Goal: Task Accomplishment & Management: Manage account settings

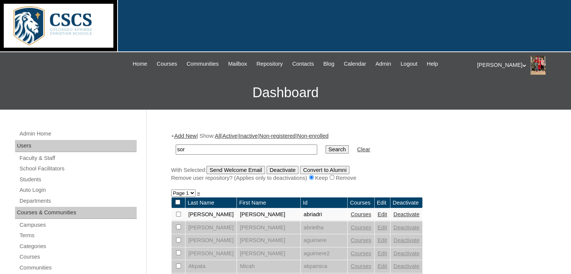
type input "soronen"
click at [325, 150] on input "Search" at bounding box center [336, 149] width 23 height 8
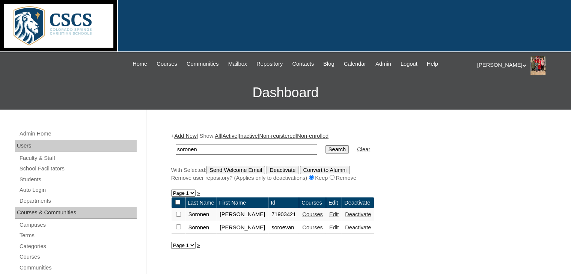
click at [329, 212] on link "Edit" at bounding box center [333, 214] width 9 height 6
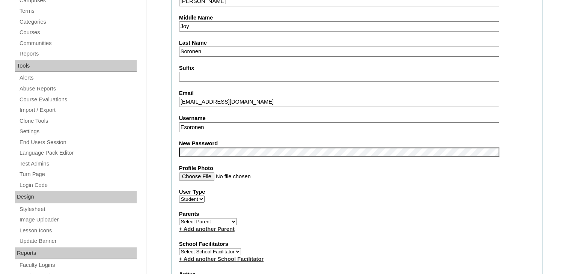
scroll to position [224, 0]
click at [218, 125] on input "Esoronen" at bounding box center [339, 128] width 320 height 10
type input "E"
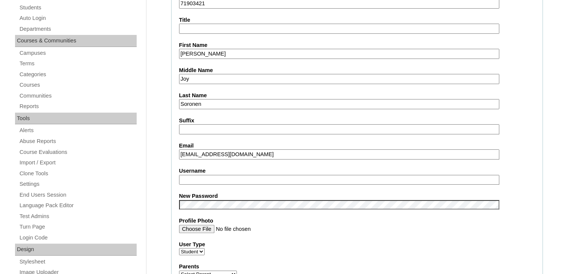
scroll to position [171, 0]
type input "Soroelia"
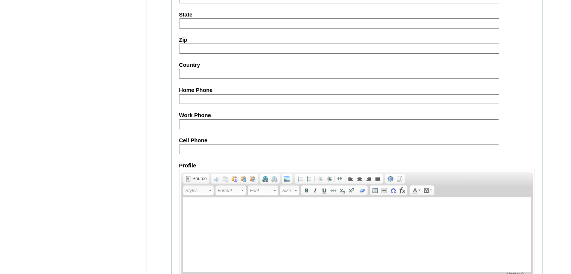
scroll to position [878, 0]
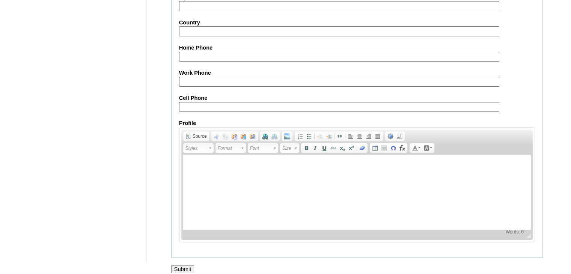
click at [180, 265] on input "Submit" at bounding box center [182, 269] width 23 height 8
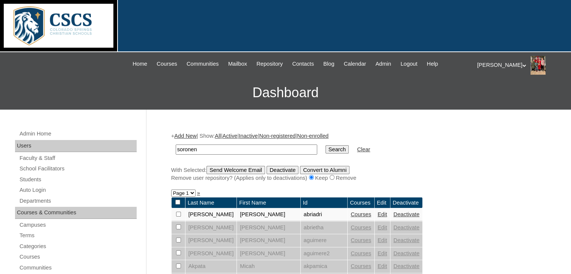
type input "soronen"
click at [325, 152] on input "Search" at bounding box center [336, 149] width 23 height 8
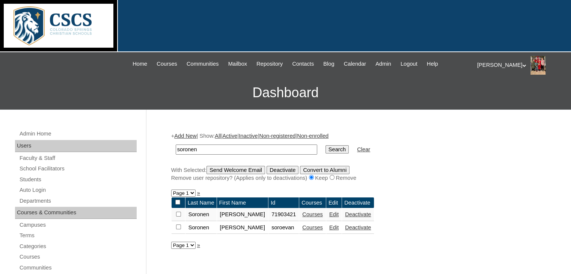
click at [329, 226] on link "Edit" at bounding box center [333, 227] width 9 height 6
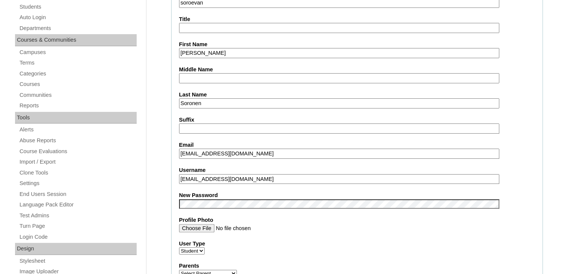
scroll to position [204, 0]
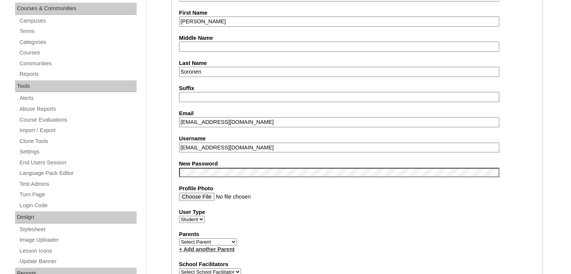
click at [325, 208] on label "User Type" at bounding box center [357, 212] width 356 height 8
click at [205, 216] on select "Faculty Staff Student" at bounding box center [192, 219] width 26 height 7
click at [267, 148] on input "soroevan@cscslions.org" at bounding box center [339, 148] width 320 height 10
type input "soroevan"
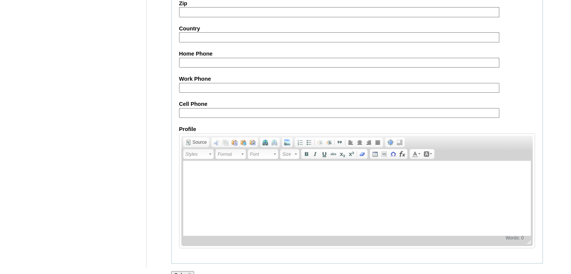
scroll to position [878, 0]
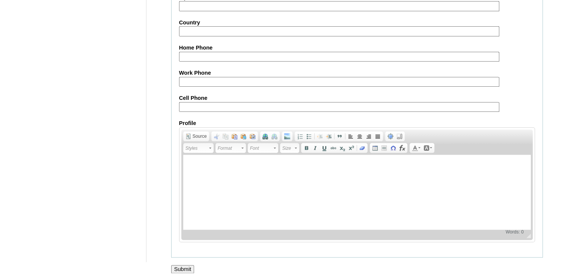
click at [181, 265] on input "Submit" at bounding box center [182, 269] width 23 height 8
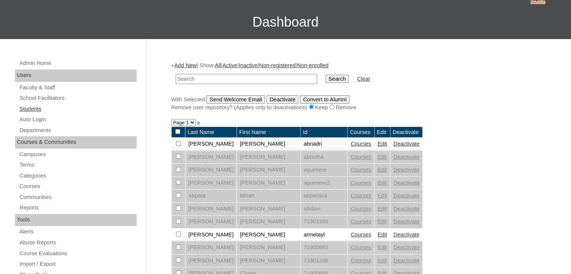
scroll to position [71, 0]
click at [28, 183] on link "Courses" at bounding box center [78, 186] width 118 height 9
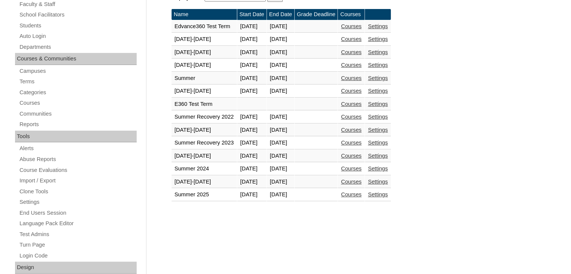
scroll to position [191, 0]
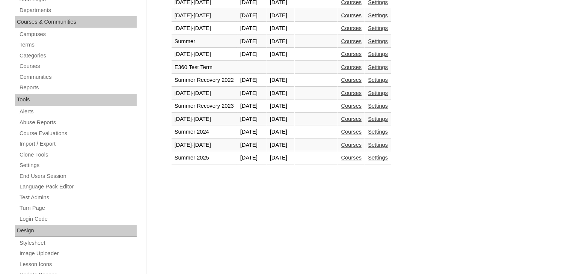
click at [362, 143] on link "Courses" at bounding box center [351, 145] width 21 height 6
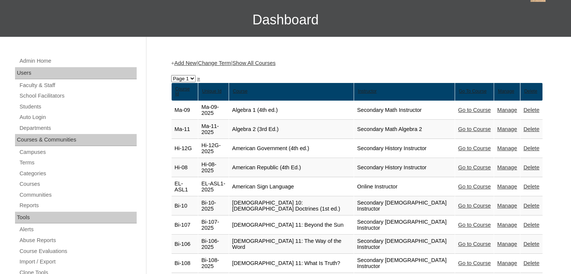
scroll to position [119, 0]
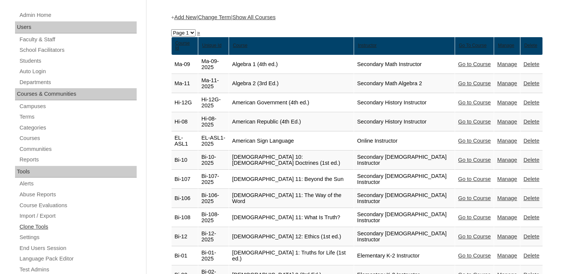
click at [45, 226] on link "Clone Tools" at bounding box center [78, 226] width 118 height 9
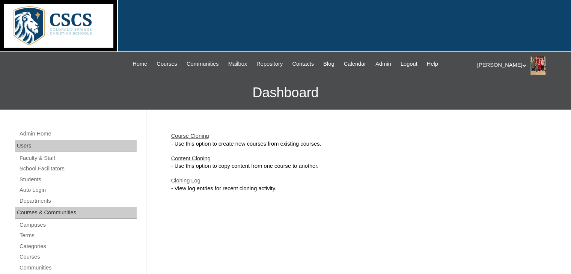
click at [199, 135] on link "Course Cloning" at bounding box center [190, 136] width 38 height 6
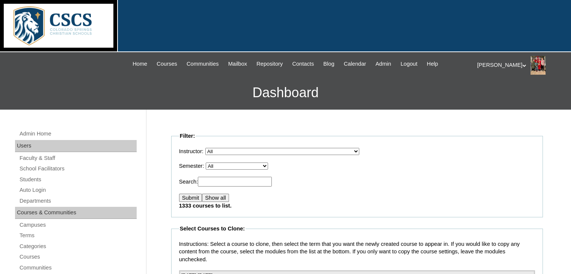
click at [258, 149] on select "All Abriam, Mike Admin, E360 Admin, Limelight Algebra 1, Secondary Math Algebra…" at bounding box center [282, 151] width 154 height 7
click at [277, 163] on p "Semester: All E360 Test Term Edvance360 Test Term 2019-2020 2020-2021 2021-2022…" at bounding box center [357, 166] width 356 height 8
click at [265, 167] on select "All E360 Test Term Edvance360 Test Term 2019-2020 2020-2021 2021-2022 Summer 20…" at bounding box center [237, 166] width 62 height 7
select select "51"
click at [208, 163] on select "All E360 Test Term Edvance360 Test Term 2019-2020 2020-2021 2021-2022 Summer 20…" at bounding box center [237, 166] width 62 height 7
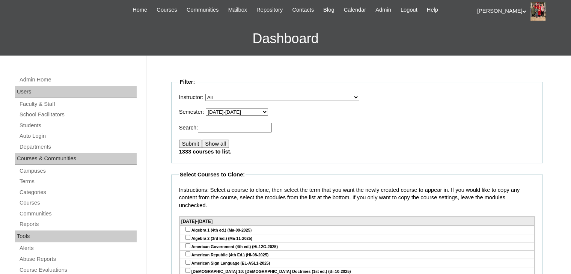
scroll to position [54, 0]
click at [188, 145] on input "Submit" at bounding box center [190, 144] width 23 height 8
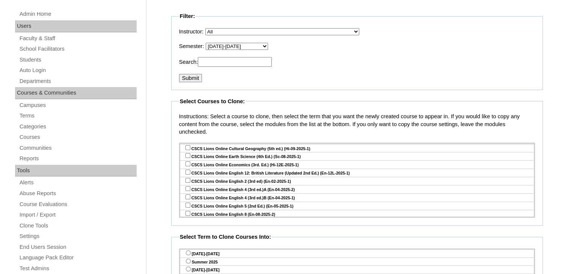
scroll to position [313, 0]
click at [161, 124] on div "Admin Home Users Faculty & Staff School Facilitators Students Auto Login Depart…" at bounding box center [285, 275] width 571 height 571
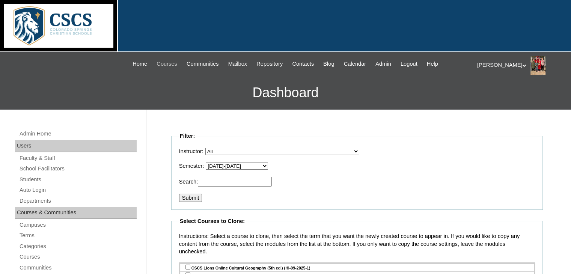
click at [157, 65] on span "Courses" at bounding box center [167, 64] width 21 height 9
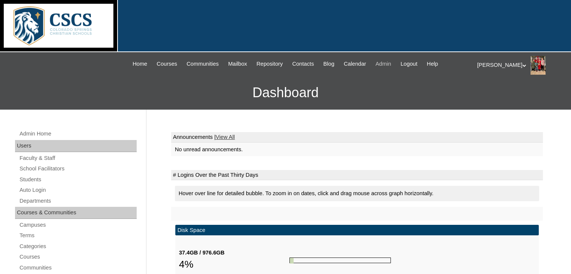
click at [391, 65] on span "Admin" at bounding box center [383, 64] width 16 height 9
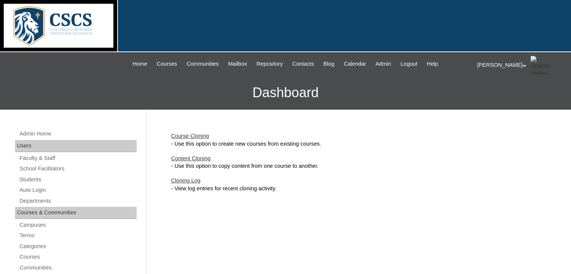
click at [203, 133] on link "Course Cloning" at bounding box center [190, 136] width 38 height 6
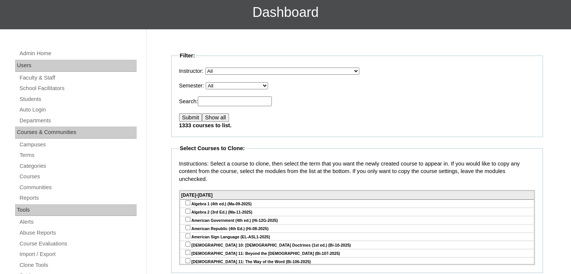
scroll to position [81, 0]
click at [267, 84] on select "All E360 Test Term Edvance360 Test Term 2019-2020 2020-2021 2021-2022 Summer 20…" at bounding box center [237, 85] width 62 height 7
select select "51"
click at [208, 82] on select "All E360 Test Term Edvance360 Test Term 2019-2020 2020-2021 2021-2022 Summer 20…" at bounding box center [237, 85] width 62 height 7
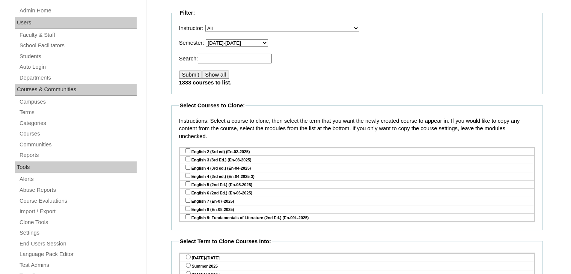
scroll to position [816, 0]
click at [187, 190] on input "checkbox" at bounding box center [187, 192] width 5 height 5
checkbox input "true"
click at [185, 223] on input "checkbox" at bounding box center [187, 225] width 5 height 5
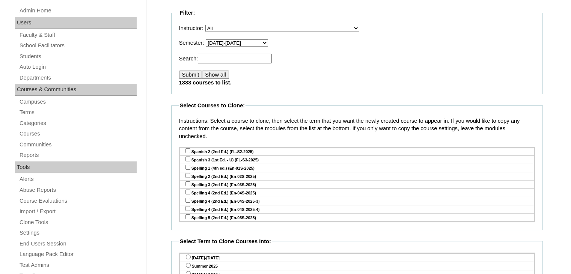
checkbox input "true"
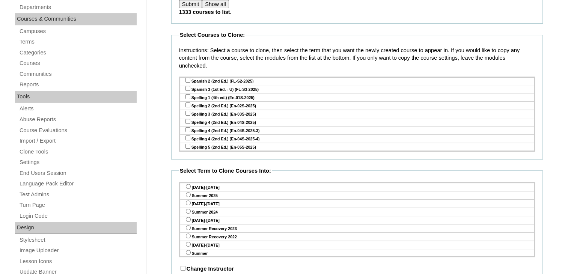
click at [188, 187] on input "radio" at bounding box center [188, 186] width 5 height 5
radio input "true"
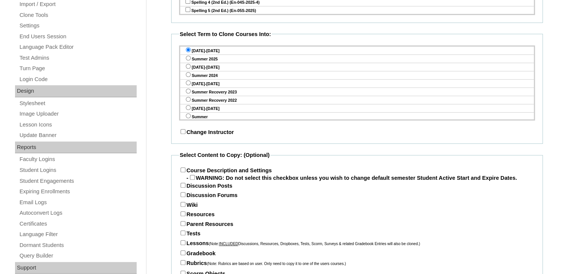
scroll to position [375, 0]
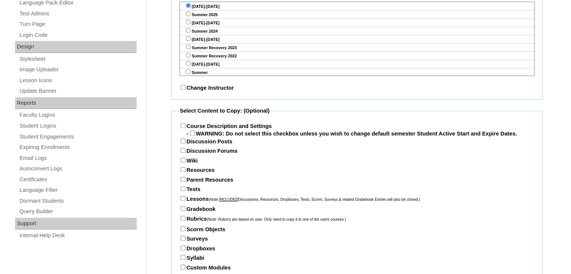
click at [183, 125] on input "Course Description and Settings" at bounding box center [183, 125] width 5 height 5
checkbox input "true"
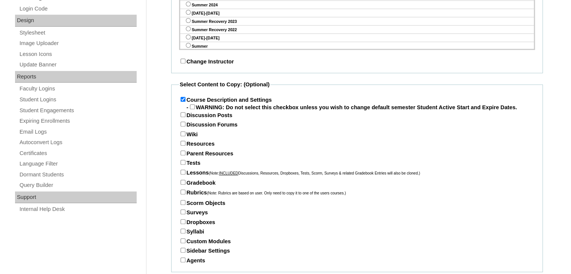
scroll to position [423, 0]
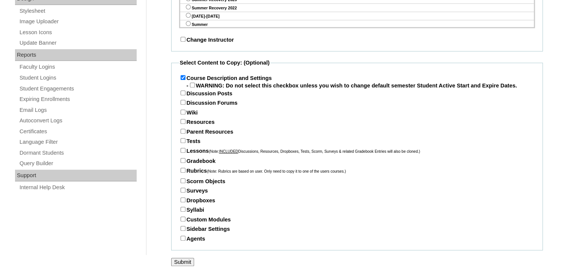
click at [182, 141] on input "Tests" at bounding box center [183, 140] width 5 height 5
checkbox input "true"
click at [182, 121] on input "Resources" at bounding box center [183, 121] width 5 height 5
checkbox input "true"
click at [182, 149] on input "Lessons (Note: INCLUDED Discussions, Resources, Dropboxes, Tests, Scorm, Survey…" at bounding box center [183, 150] width 5 height 5
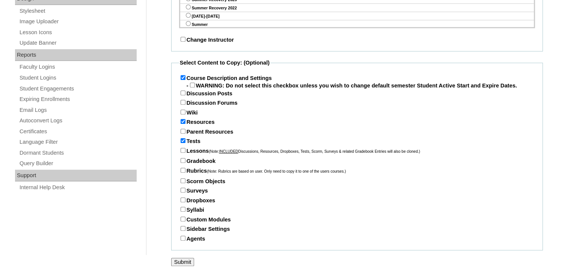
checkbox input "true"
click at [183, 162] on input "Gradebook" at bounding box center [183, 160] width 5 height 5
checkbox input "true"
click at [182, 170] on input "Rubrics (Note: Rubrics are based on user. Only need to copy it to one of the us…" at bounding box center [183, 170] width 5 height 5
checkbox input "true"
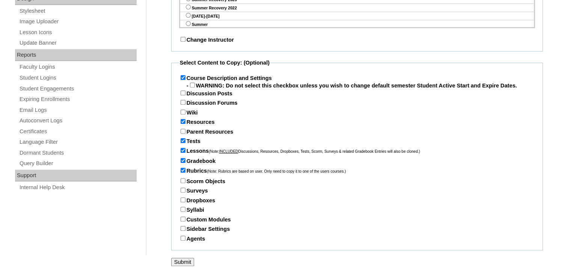
click at [182, 208] on input "Syllabi" at bounding box center [183, 209] width 5 height 5
checkbox input "true"
click at [182, 227] on input "Sidebar Settings" at bounding box center [183, 228] width 5 height 5
checkbox input "true"
click at [182, 131] on input "Parent Resources" at bounding box center [183, 131] width 5 height 5
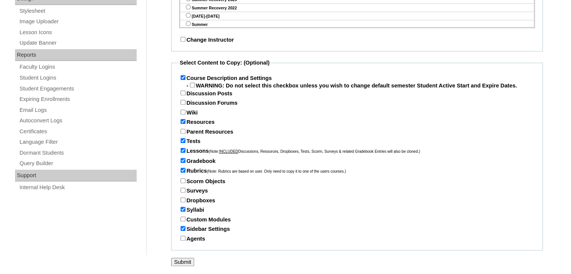
checkbox input "true"
click at [186, 260] on input "Submit" at bounding box center [182, 262] width 23 height 8
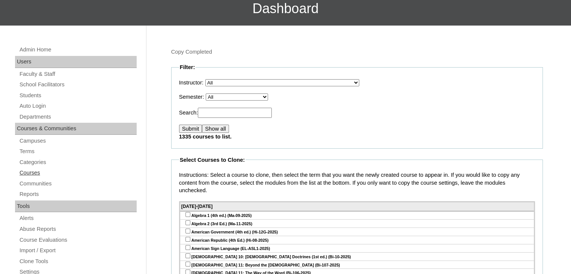
scroll to position [86, 0]
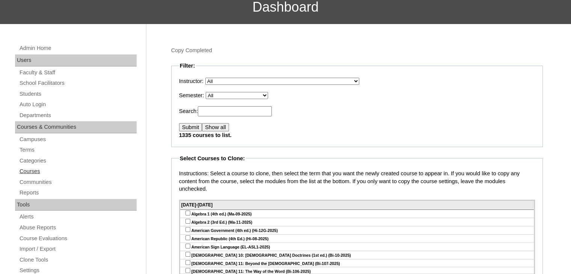
click at [29, 171] on link "Courses" at bounding box center [78, 171] width 118 height 9
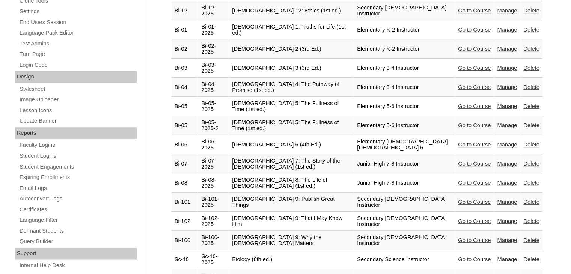
scroll to position [434, 0]
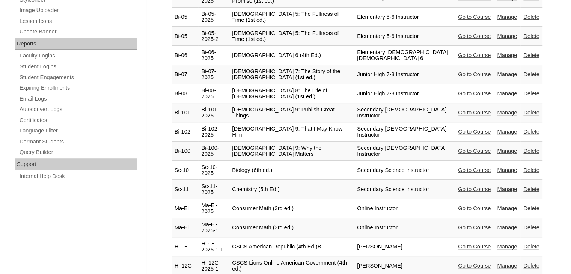
drag, startPoint x: 332, startPoint y: 114, endPoint x: 141, endPoint y: 66, distance: 196.8
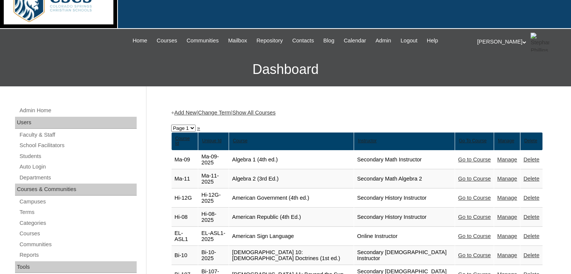
scroll to position [0, 0]
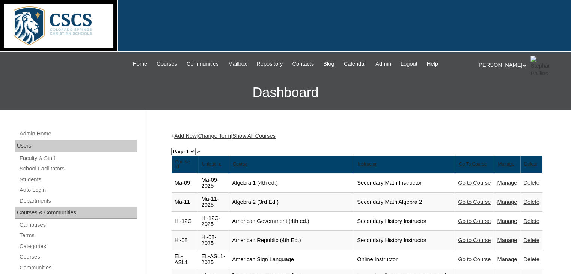
click at [274, 135] on link "Show All Courses" at bounding box center [253, 136] width 43 height 6
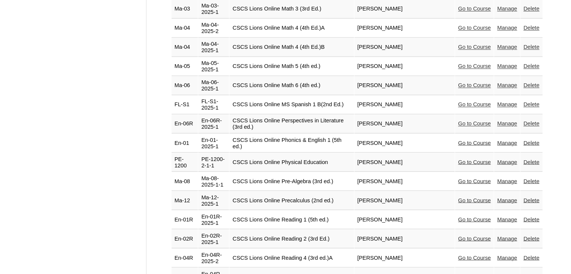
scroll to position [1275, 0]
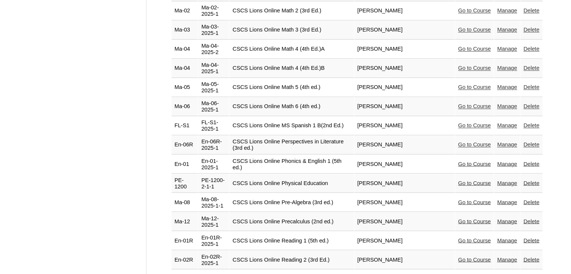
click at [505, 142] on link "Manage" at bounding box center [507, 145] width 20 height 6
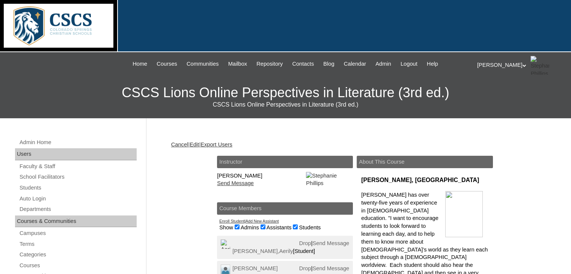
click at [199, 144] on link "Edit" at bounding box center [194, 145] width 9 height 6
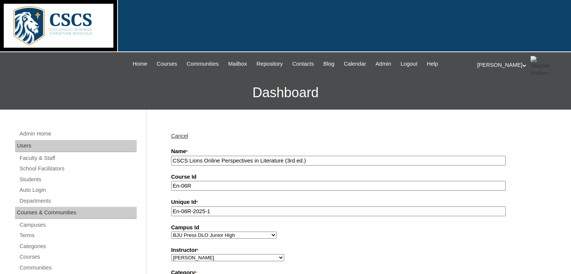
click at [172, 157] on input "CSCS Lions Online Perspectives in Literature (3rd ed.)" at bounding box center [338, 161] width 334 height 10
drag, startPoint x: 189, startPoint y: 160, endPoint x: 219, endPoint y: 162, distance: 30.5
click at [219, 162] on input "CSCS Lions Online Perspectives in Literature (3rd ed.)" at bounding box center [338, 161] width 334 height 10
drag, startPoint x: 199, startPoint y: 160, endPoint x: 263, endPoint y: 161, distance: 64.2
click at [263, 161] on input "CSCS WP Perspectives in Literature (3rd ed.)" at bounding box center [338, 161] width 334 height 10
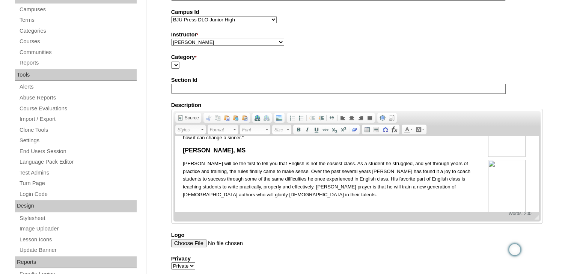
scroll to position [60, 0]
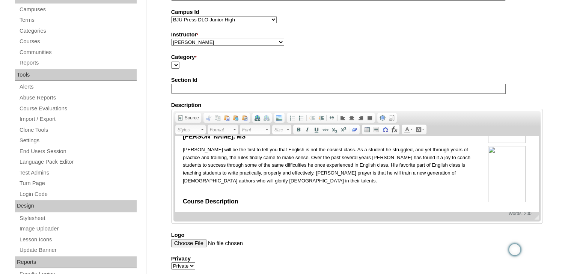
type input "CSCS WP READING 6 (3rd ed.)"
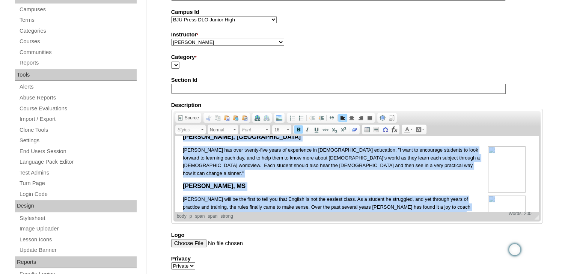
scroll to position [0, 0]
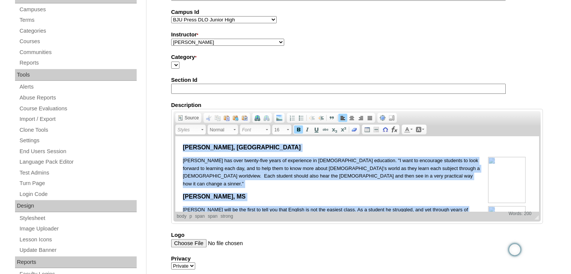
drag, startPoint x: 209, startPoint y: 182, endPoint x: 345, endPoint y: 274, distance: 164.2
click at [175, 139] on html "Mrs. Debbie Overly, MS Mrs. Overly has over twenty-five years of experience in …" at bounding box center [356, 215] width 363 height 158
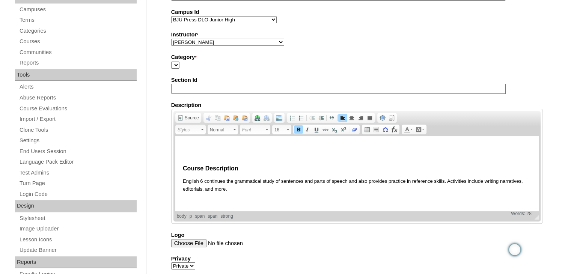
click at [183, 169] on span "Course Description" at bounding box center [210, 168] width 56 height 6
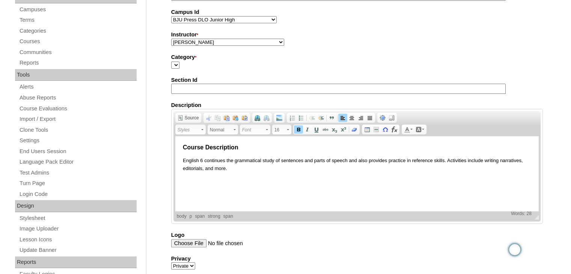
click at [148, 170] on div "Admin Home Users Faculty & Staff School Facilitators Students Auto Login Depart…" at bounding box center [285, 211] width 571 height 634
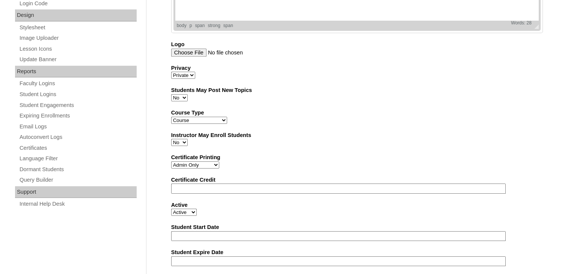
scroll to position [474, 0]
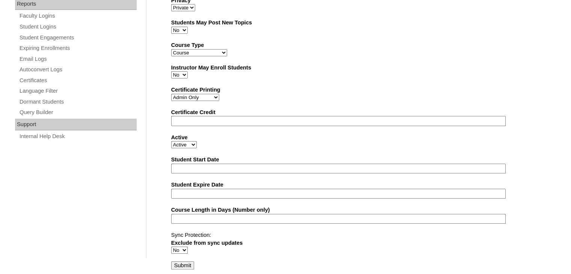
click at [178, 261] on input "Submit" at bounding box center [182, 265] width 23 height 8
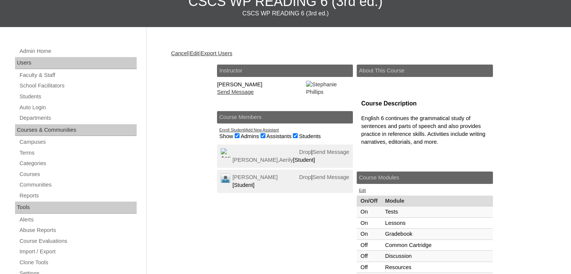
scroll to position [92, 0]
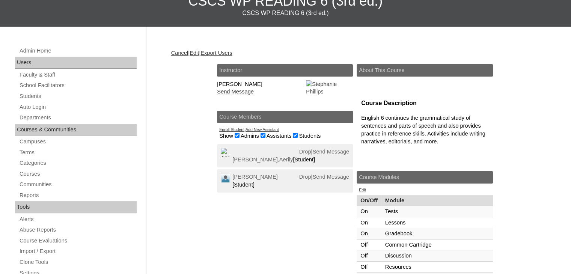
click at [199, 53] on link "Edit" at bounding box center [194, 53] width 9 height 6
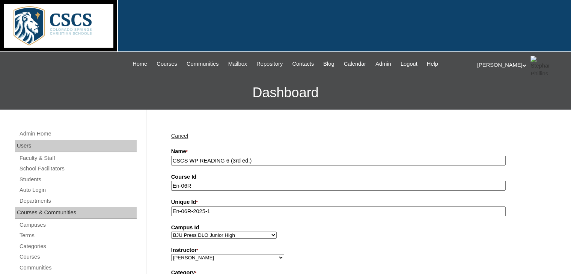
drag, startPoint x: 224, startPoint y: 160, endPoint x: 189, endPoint y: 162, distance: 34.9
click at [189, 162] on input "CSCS WP READING 6 (3rd ed.)" at bounding box center [338, 161] width 334 height 10
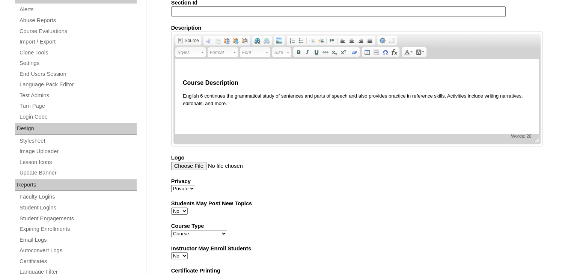
scroll to position [474, 0]
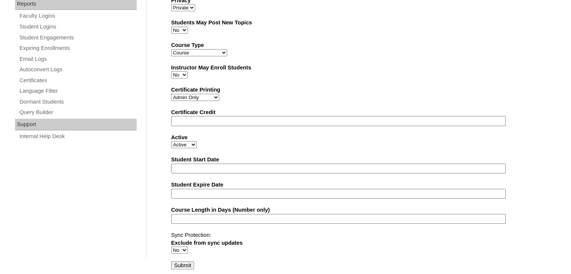
type input "CSCS Lions Online Reading 6 (3rd ed.)"
click at [185, 261] on input "Submit" at bounding box center [182, 265] width 23 height 8
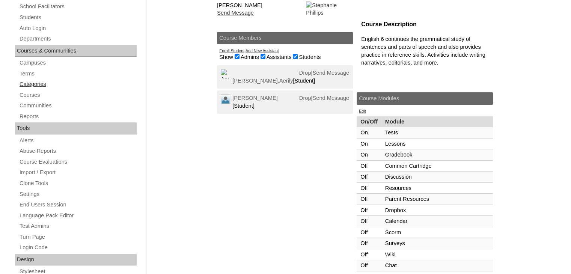
scroll to position [172, 0]
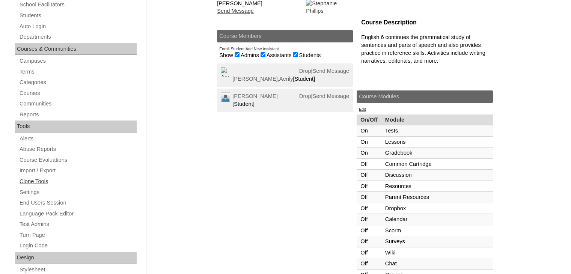
click at [33, 180] on link "Clone Tools" at bounding box center [78, 181] width 118 height 9
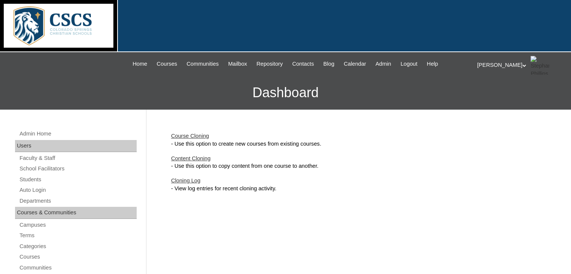
click at [190, 156] on link "Content Cloning" at bounding box center [190, 158] width 39 height 6
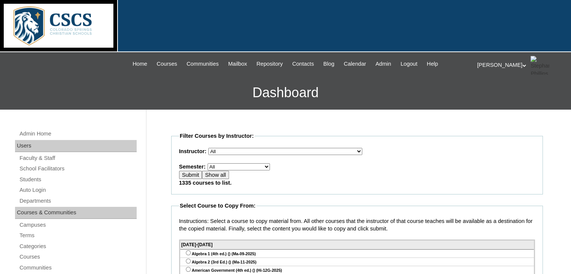
click at [240, 151] on select "All Abriam, Mike Admin, E360 Admin, Limelight Algebra 1, Secondary Math Algebra…" at bounding box center [285, 151] width 154 height 7
click at [227, 165] on select "All E360 Test Term Edvance360 Test Term 2019-2020 2020-2021 2021-2022 Summer 20…" at bounding box center [239, 166] width 62 height 7
select select "51"
click at [208, 163] on select "All E360 Test Term Edvance360 Test Term 2019-2020 2020-2021 2021-2022 Summer 20…" at bounding box center [239, 166] width 62 height 7
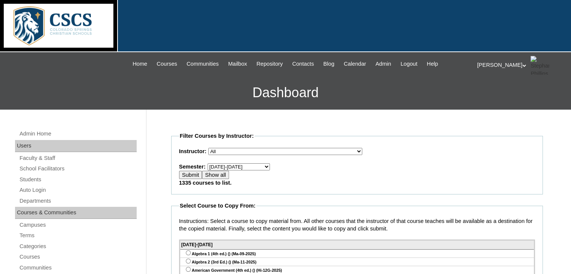
click at [256, 175] on fieldset "Filter Courses by Instructor: Instructor: All Abriam, Mike Admin, E360 Admin, L…" at bounding box center [357, 163] width 372 height 62
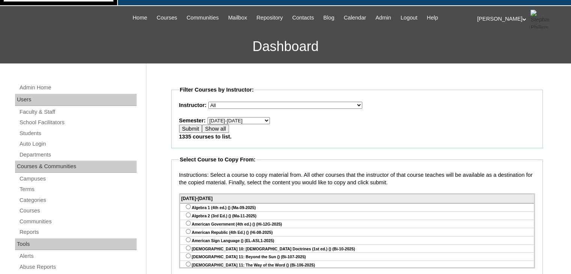
scroll to position [47, 0]
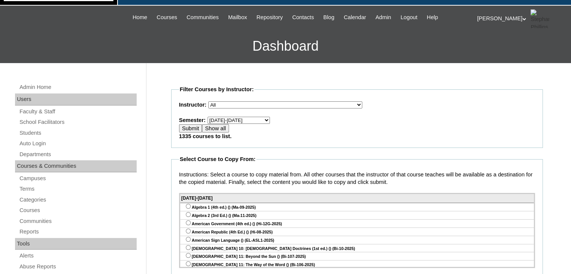
click at [254, 105] on select "All Abriam, Mike Admin, E360 Admin, Limelight Algebra 1, Secondary Math Algebra…" at bounding box center [285, 104] width 154 height 7
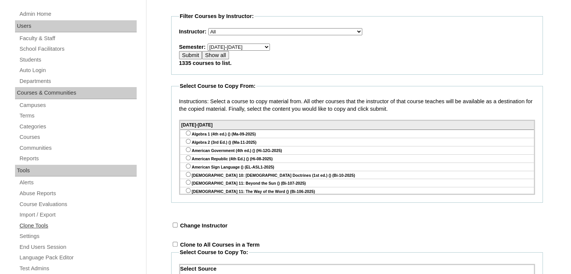
click at [28, 223] on link "Clone Tools" at bounding box center [78, 225] width 118 height 9
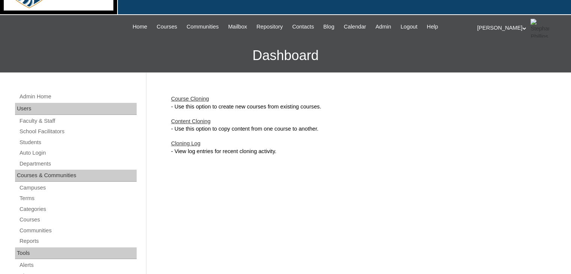
scroll to position [38, 0]
click at [187, 98] on link "Course Cloning" at bounding box center [190, 98] width 38 height 6
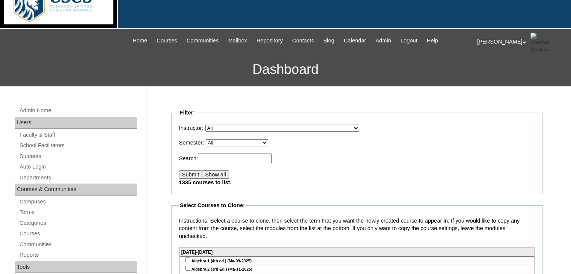
scroll to position [24, 0]
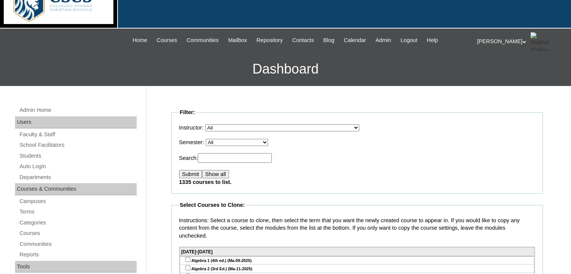
click at [223, 141] on select "All E360 Test Term Edvance360 Test Term 2019-2020 2020-2021 2021-2022 Summer 20…" at bounding box center [237, 142] width 62 height 7
select select "51"
click at [208, 139] on select "All E360 Test Term Edvance360 Test Term 2019-2020 2020-2021 2021-2022 Summer 20…" at bounding box center [237, 142] width 62 height 7
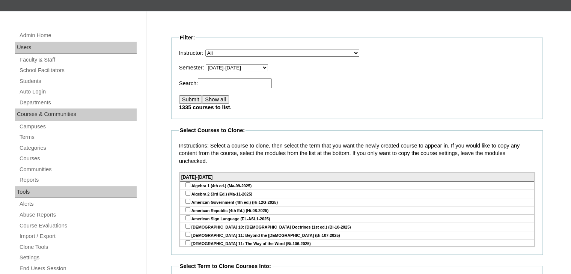
click at [184, 100] on input "Submit" at bounding box center [190, 99] width 23 height 8
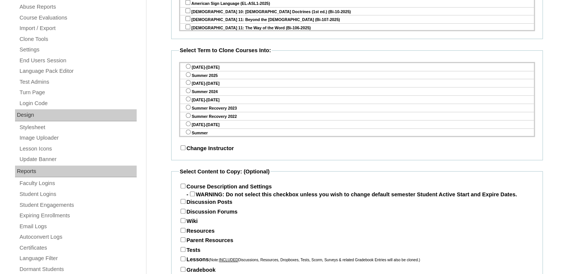
click at [188, 66] on input "radio" at bounding box center [188, 66] width 5 height 5
radio input "true"
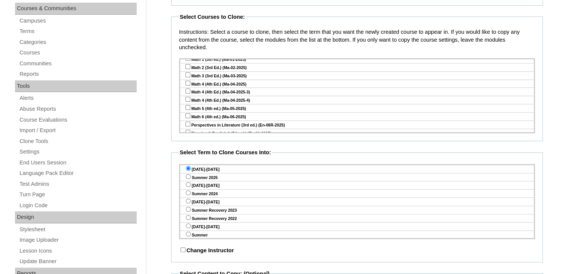
scroll to position [1119, 0]
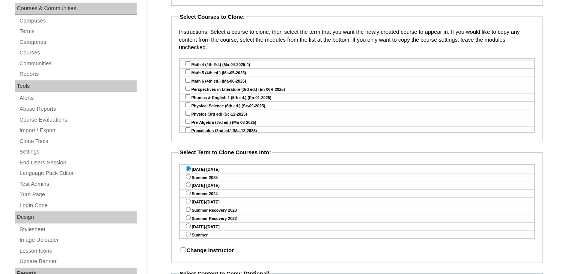
click at [188, 86] on input "checkbox" at bounding box center [187, 88] width 5 height 5
checkbox input "true"
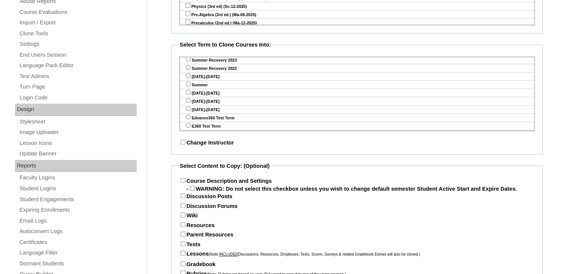
scroll to position [358, 0]
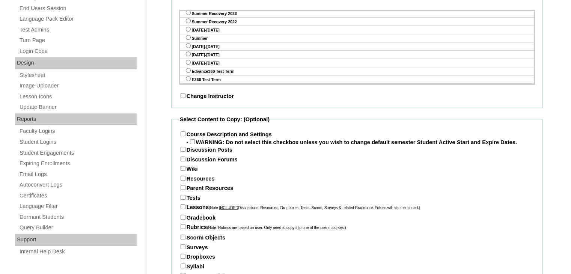
click at [181, 132] on input "Course Description and Settings" at bounding box center [183, 133] width 5 height 5
checkbox input "true"
click at [182, 177] on input "Resources" at bounding box center [183, 178] width 5 height 5
checkbox input "true"
click at [182, 188] on input "Parent Resources" at bounding box center [183, 187] width 5 height 5
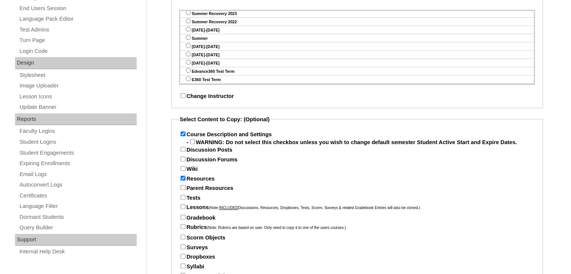
checkbox input "true"
click at [182, 196] on input "Tests" at bounding box center [183, 197] width 5 height 5
checkbox input "true"
click at [182, 207] on input "Lessons (Note: INCLUDED Discussions, Resources, Dropboxes, Tests, Scorm, Survey…" at bounding box center [183, 206] width 5 height 5
checkbox input "true"
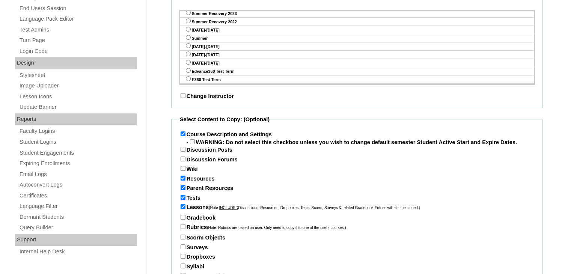
click at [182, 218] on input "Gradebook" at bounding box center [183, 217] width 5 height 5
checkbox input "true"
click at [182, 226] on input "Rubrics (Note: Rubrics are based on user. Only need to copy it to one of the us…" at bounding box center [183, 226] width 5 height 5
checkbox input "true"
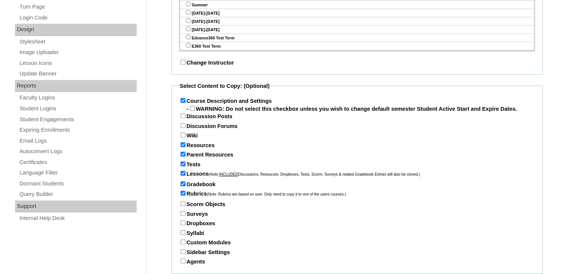
scroll to position [401, 0]
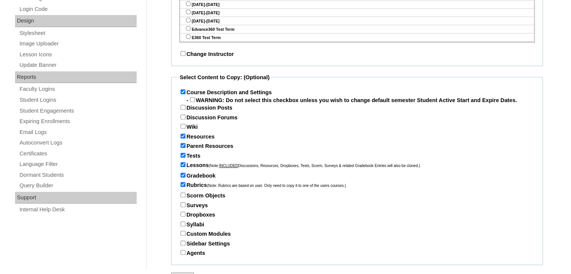
click at [181, 223] on input "Syllabi" at bounding box center [183, 223] width 5 height 5
checkbox input "true"
click at [182, 241] on input "Sidebar Settings" at bounding box center [183, 243] width 5 height 5
checkbox input "true"
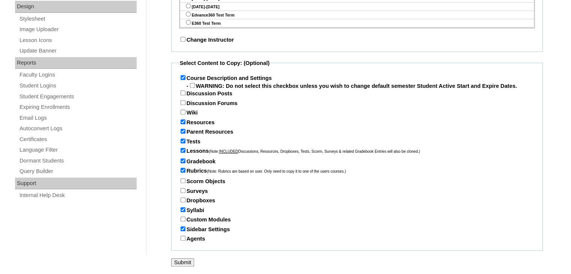
click at [186, 262] on input "Submit" at bounding box center [182, 262] width 23 height 8
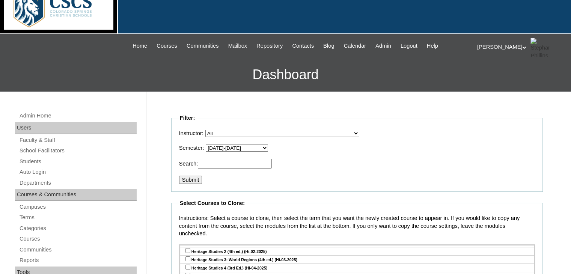
scroll to position [18, 0]
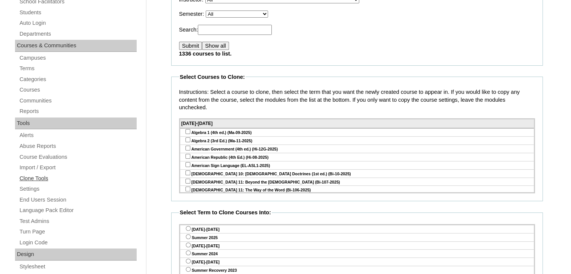
scroll to position [164, 0]
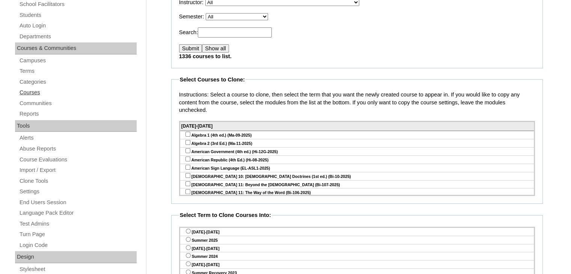
click at [31, 89] on link "Courses" at bounding box center [78, 92] width 118 height 9
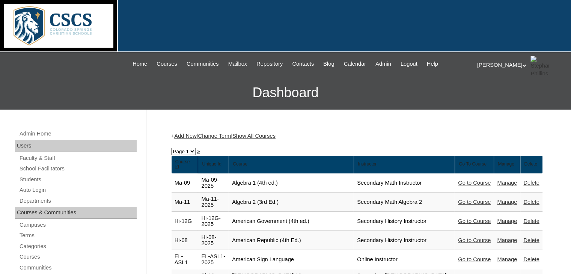
scroll to position [38, 0]
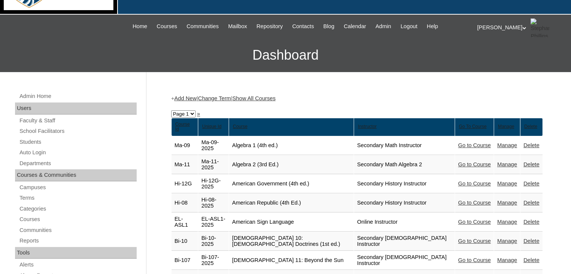
click at [276, 97] on link "Show All Courses" at bounding box center [253, 98] width 43 height 6
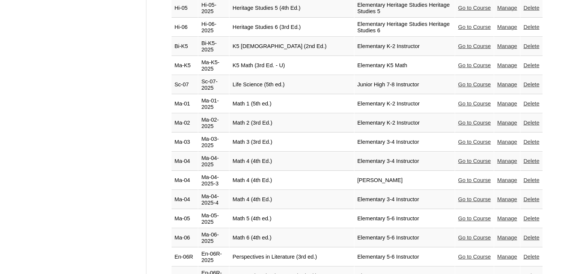
scroll to position [2560, 0]
click at [506, 273] on link "Manage" at bounding box center [507, 276] width 20 height 6
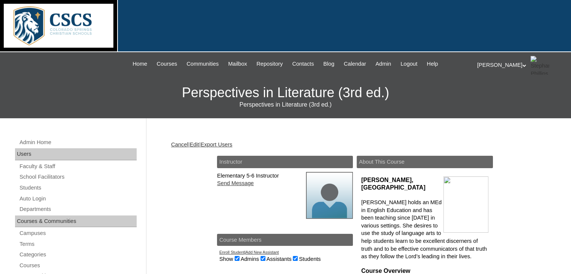
click at [199, 145] on link "Edit" at bounding box center [194, 145] width 9 height 6
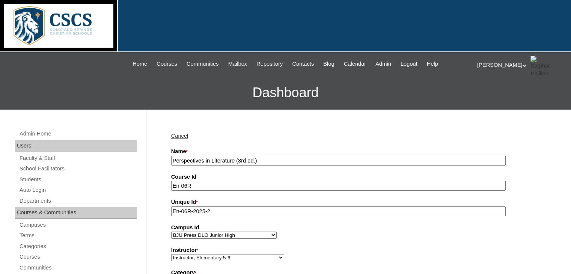
click at [172, 161] on input "Perspectives in Literature (3rd ed.)" at bounding box center [338, 161] width 334 height 10
drag, startPoint x: 224, startPoint y: 160, endPoint x: 290, endPoint y: 162, distance: 65.7
click at [290, 162] on input "CSCS WP Reading 6Perspectives in Literature (3rd ed.)" at bounding box center [338, 161] width 334 height 10
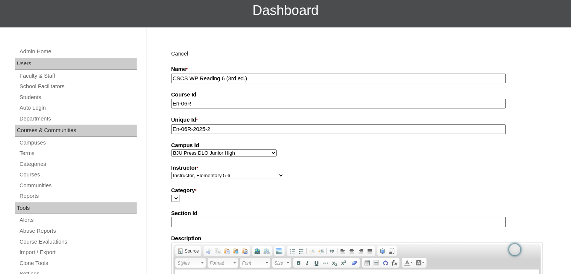
scroll to position [83, 0]
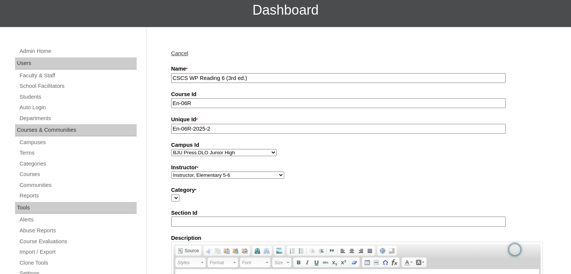
type input "CSCS WP Reading 6 (3rd ed.)"
click at [246, 173] on select "Abriam, Mike Admin, E360 Admin, Limelight Baade, Ryan Boland, Allison Brooks, H…" at bounding box center [227, 175] width 113 height 7
select select "59456"
click at [171, 172] on select "Abriam, Mike Admin, E360 Admin, Limelight Baade, Ryan Boland, Allison Brooks, H…" at bounding box center [227, 175] width 113 height 7
click at [290, 188] on label "Category *" at bounding box center [357, 190] width 372 height 8
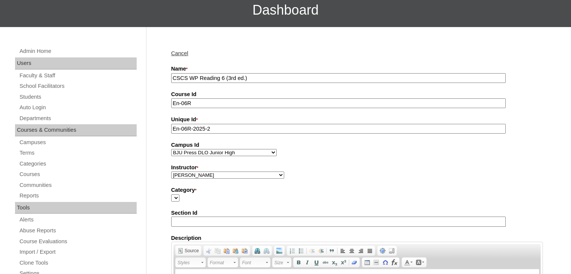
click at [179, 194] on select "Category *" at bounding box center [175, 197] width 8 height 7
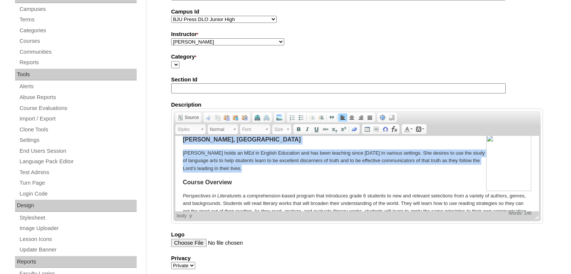
scroll to position [5, 0]
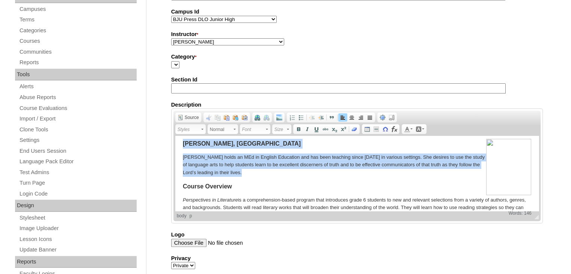
drag, startPoint x: 256, startPoint y: 168, endPoint x: 349, endPoint y: 277, distance: 143.2
click at [175, 142] on html "Mrs. Beth Cofer, MEd Mrs. Beth Cofer holds an MEd in English Education and has …" at bounding box center [356, 183] width 363 height 104
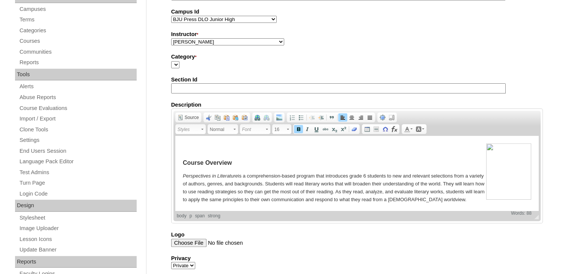
scroll to position [0, 0]
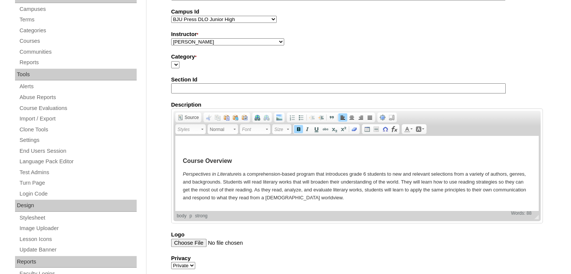
click at [181, 161] on html "Course Overview Perspectives in Literature is a comprehension-based program tha…" at bounding box center [356, 173] width 363 height 74
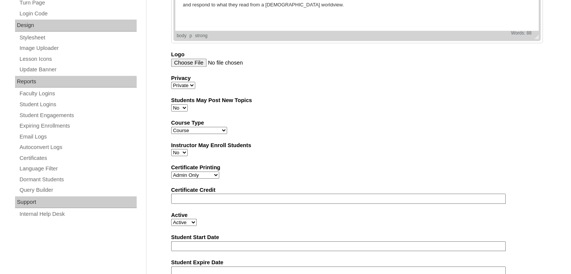
scroll to position [474, 0]
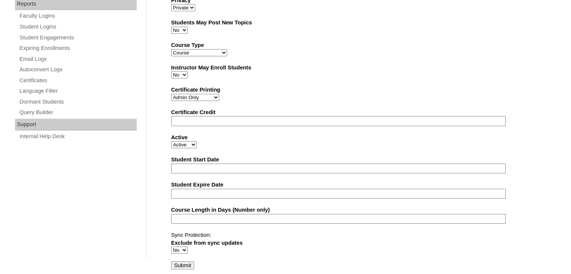
click at [177, 265] on input "Submit" at bounding box center [182, 265] width 23 height 8
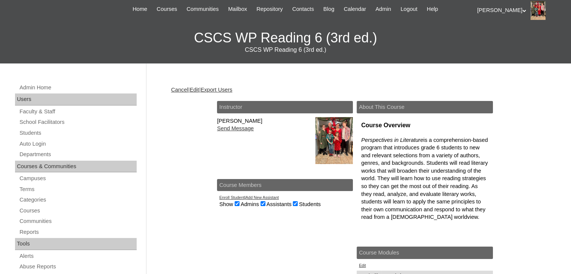
scroll to position [57, 0]
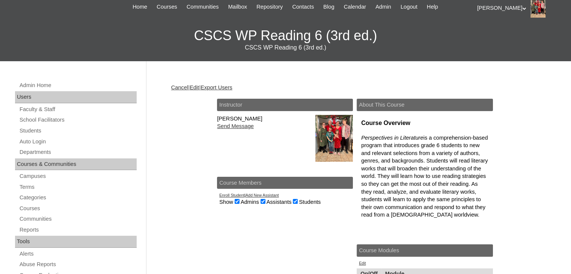
click at [260, 196] on link "Add New Assistant" at bounding box center [262, 195] width 33 height 5
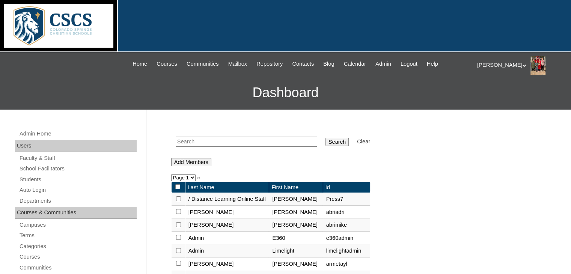
click at [222, 140] on input "text" at bounding box center [247, 142] width 142 height 10
type input "[PERSON_NAME]"
click at [325, 139] on input "Search" at bounding box center [336, 142] width 23 height 8
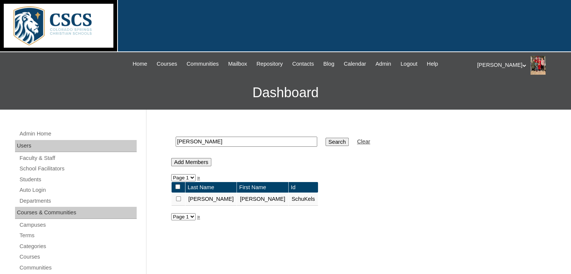
click at [179, 197] on input "checkbox" at bounding box center [178, 198] width 5 height 5
checkbox input "true"
click at [191, 161] on input "Add Members" at bounding box center [191, 162] width 40 height 8
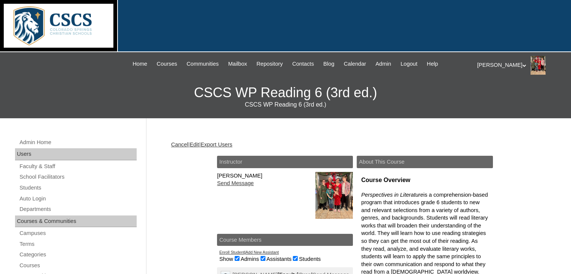
click at [391, 62] on span "Admin" at bounding box center [383, 64] width 16 height 9
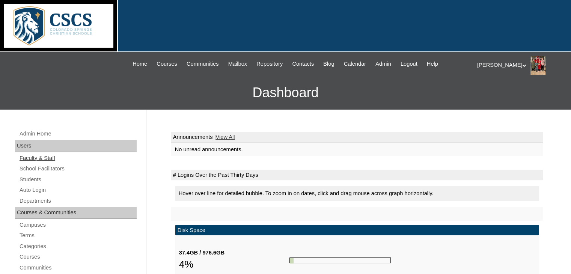
click at [55, 157] on link "Faculty & Staff" at bounding box center [78, 158] width 118 height 9
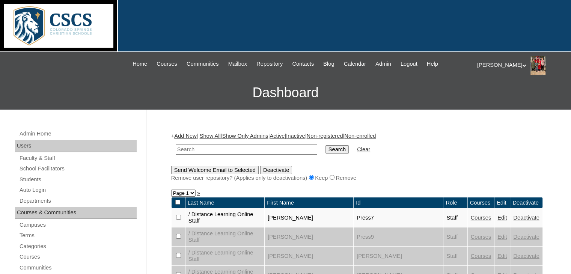
click at [193, 134] on link "Add New" at bounding box center [185, 136] width 22 height 6
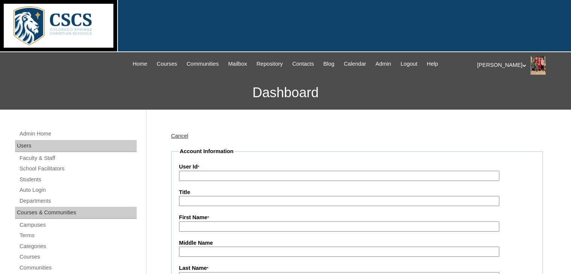
click at [194, 171] on input "User Id *" at bounding box center [339, 176] width 320 height 10
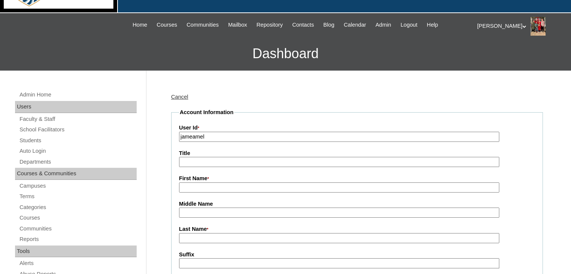
scroll to position [41, 0]
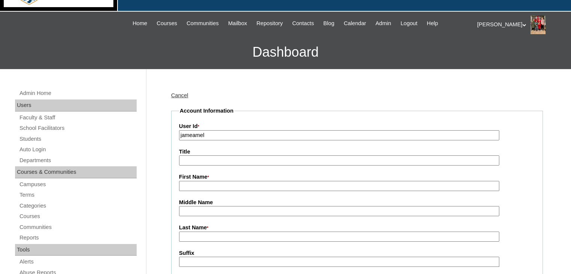
type input "jameamel"
click at [189, 186] on input "First Name *" at bounding box center [339, 186] width 320 height 10
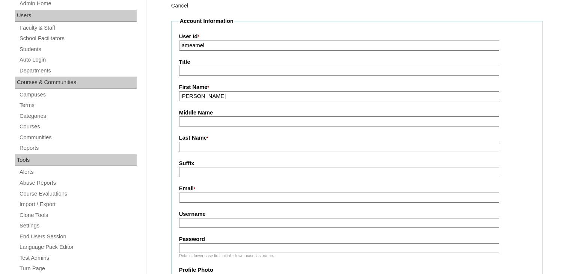
type input "Amy"
click at [197, 146] on input "Last Name *" at bounding box center [339, 147] width 320 height 10
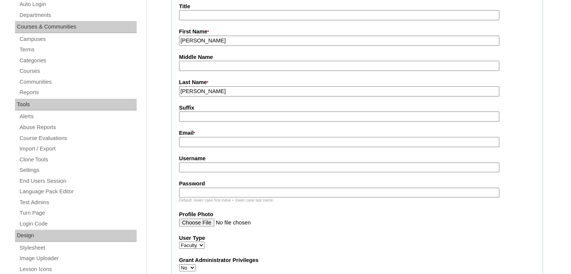
scroll to position [188, 0]
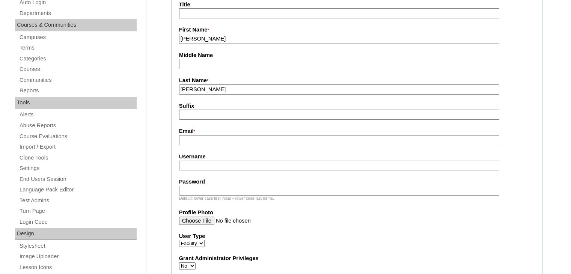
type input "James"
click at [197, 142] on input "Email *" at bounding box center [339, 140] width 320 height 10
type input "a"
type input "jameamel@cscslions.org"
click at [189, 161] on input "Username" at bounding box center [339, 166] width 320 height 10
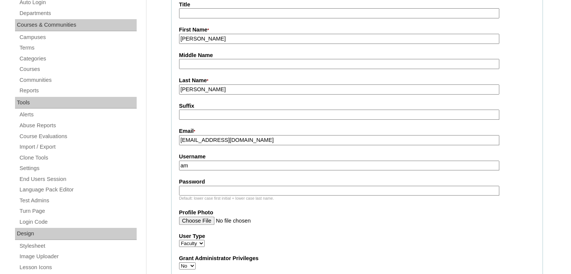
type input "a"
type input "jameamel@cscslions.org"
click at [186, 186] on input "Password" at bounding box center [339, 191] width 320 height 10
type input "J3$usIsLord!"
drag, startPoint x: 215, startPoint y: 187, endPoint x: 179, endPoint y: 190, distance: 36.9
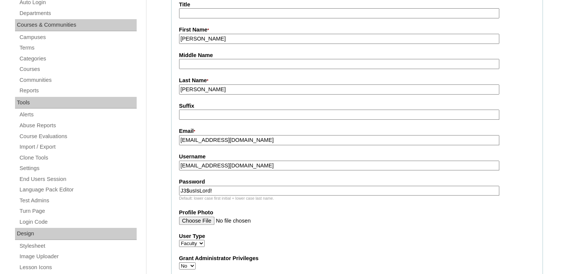
click at [179, 190] on input "J3$usIsLord!" at bounding box center [339, 191] width 320 height 10
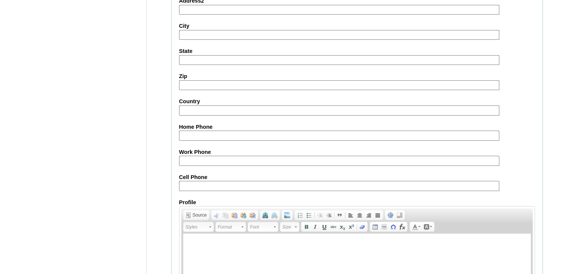
scroll to position [862, 0]
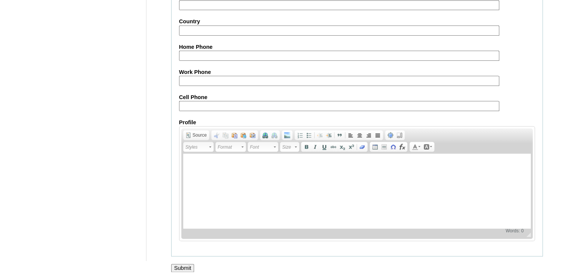
click at [182, 264] on input "Submit" at bounding box center [182, 268] width 23 height 8
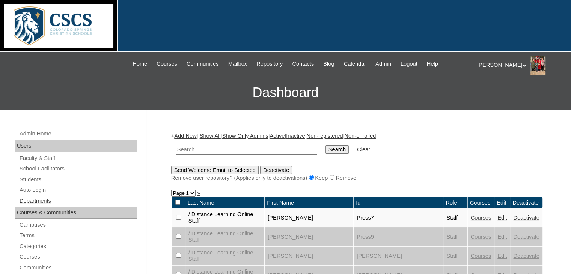
scroll to position [98, 0]
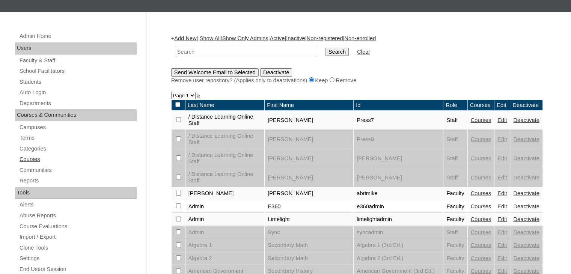
click at [26, 158] on link "Courses" at bounding box center [78, 159] width 118 height 9
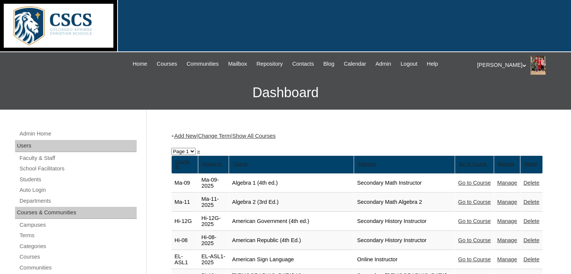
click at [276, 136] on link "Show All Courses" at bounding box center [253, 136] width 43 height 6
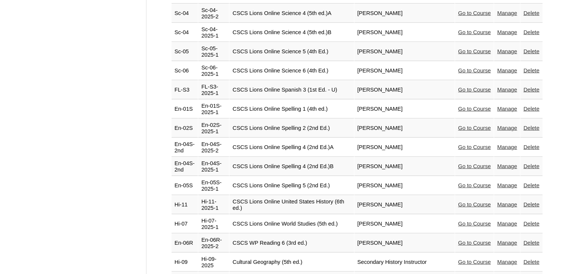
scroll to position [1678, 0]
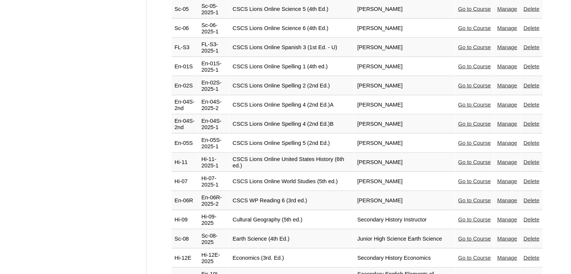
click at [500, 197] on link "Manage" at bounding box center [507, 200] width 20 height 6
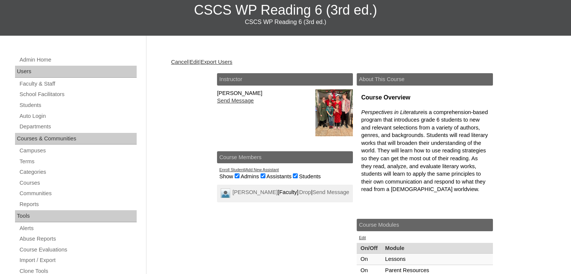
scroll to position [83, 0]
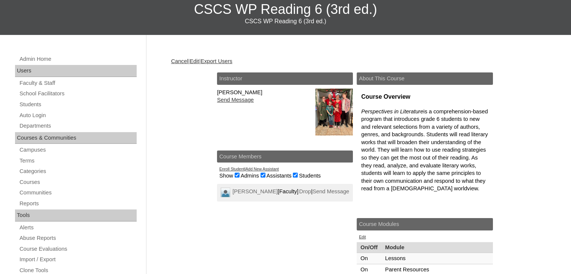
click at [265, 168] on link "Add New Assistant" at bounding box center [262, 169] width 33 height 5
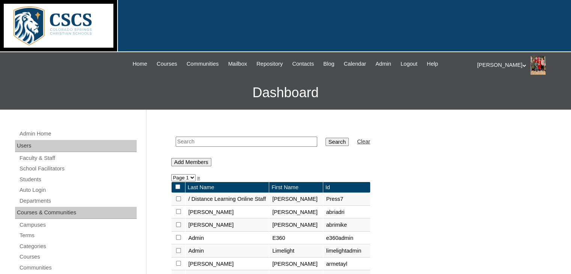
click at [235, 142] on input "text" at bounding box center [247, 142] width 142 height 10
type input "[PERSON_NAME]"
click at [325, 138] on input "Search" at bounding box center [336, 142] width 23 height 8
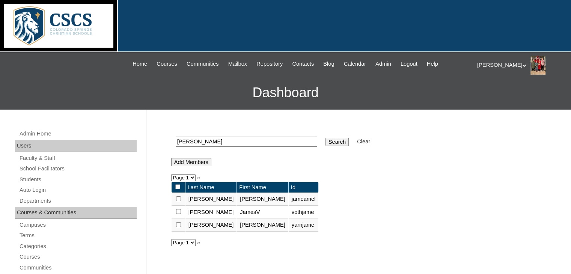
click at [177, 199] on input "checkbox" at bounding box center [178, 198] width 5 height 5
checkbox input "true"
click at [194, 160] on input "Add Members" at bounding box center [191, 162] width 40 height 8
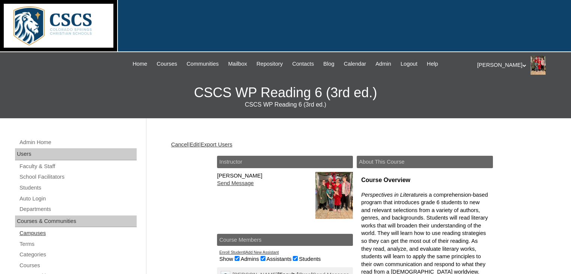
scroll to position [60, 0]
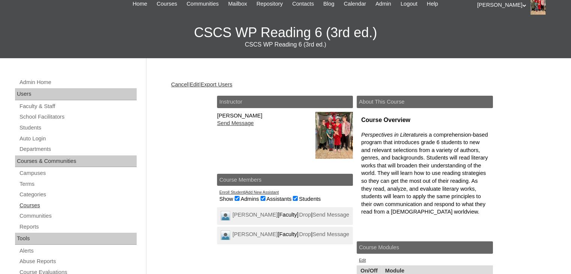
click at [35, 206] on link "Courses" at bounding box center [78, 205] width 118 height 9
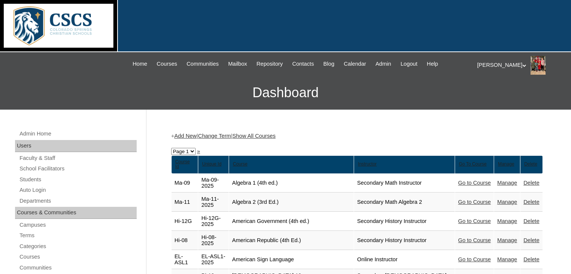
click at [262, 134] on link "Show All Courses" at bounding box center [253, 136] width 43 height 6
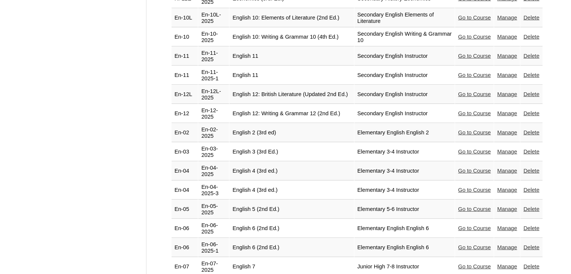
scroll to position [1937, 0]
click at [505, 245] on link "Manage" at bounding box center [507, 248] width 20 height 6
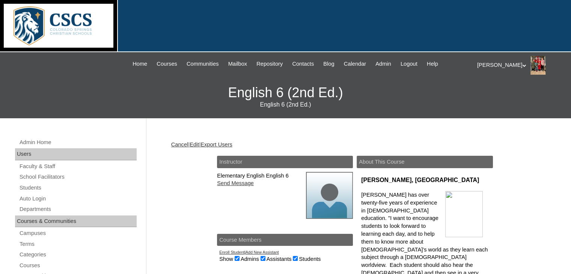
click at [199, 144] on link "Edit" at bounding box center [194, 145] width 9 height 6
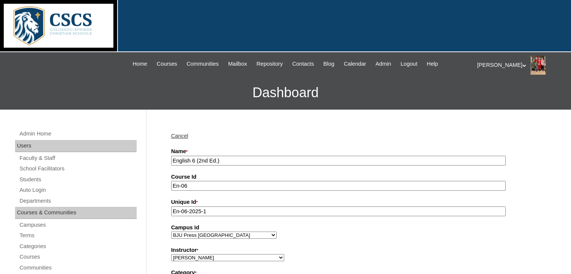
click at [174, 162] on input "English 6 (2nd Ed.)" at bounding box center [338, 161] width 334 height 10
click at [172, 161] on input "English 6 (2nd Ed.)" at bounding box center [338, 161] width 334 height 10
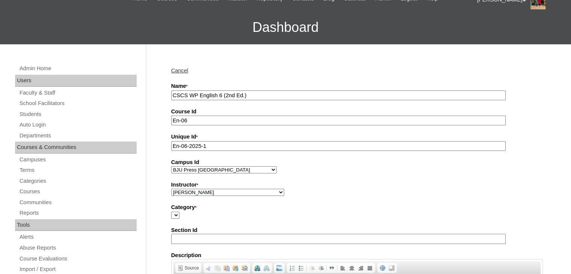
scroll to position [67, 0]
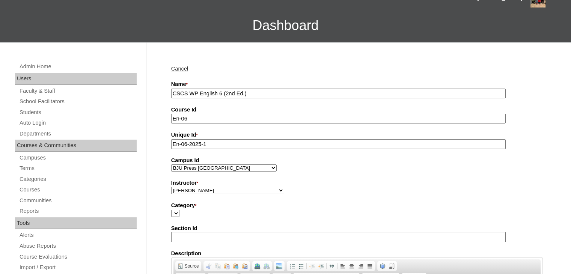
type input "CSCS WP English 6 (2nd Ed.)"
click at [182, 191] on select "Abriam, Mike Admin, E360 Admin, Limelight Baade, Ryan Boland, Allison Brooks, H…" at bounding box center [227, 190] width 113 height 7
select select "59456"
click at [171, 187] on select "Abriam, Mike Admin, E360 Admin, Limelight Baade, Ryan Boland, Allison Brooks, H…" at bounding box center [227, 190] width 113 height 7
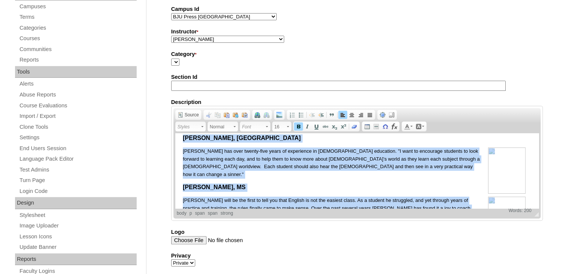
scroll to position [0, 0]
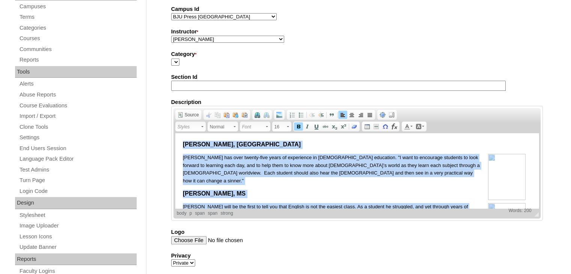
drag, startPoint x: 217, startPoint y: 202, endPoint x: 173, endPoint y: 134, distance: 81.1
click at [175, 134] on html "Mrs. Debbie Overly, MS Mrs. Overly has over twenty-five years of experience in …" at bounding box center [356, 212] width 363 height 158
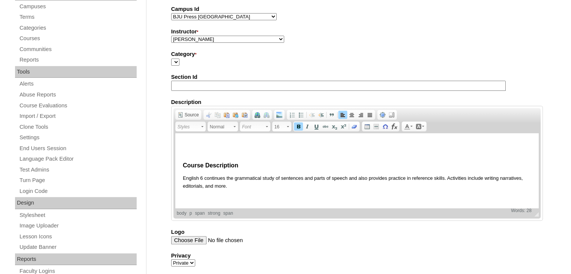
click at [181, 165] on html "​ Course Description English 6 continues the grammatical study of sentences and…" at bounding box center [356, 165] width 363 height 65
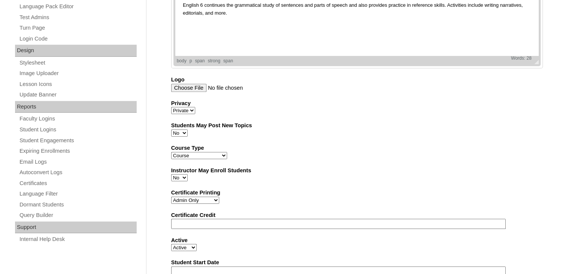
scroll to position [474, 0]
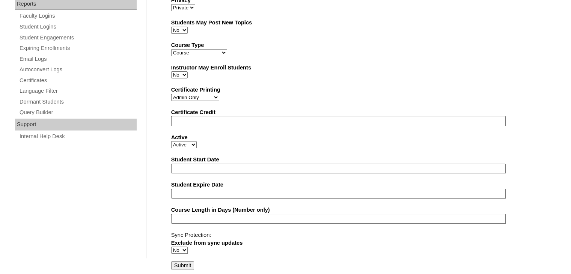
click at [177, 261] on input "Submit" at bounding box center [182, 265] width 23 height 8
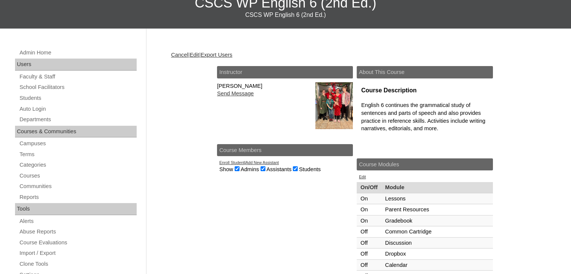
scroll to position [97, 0]
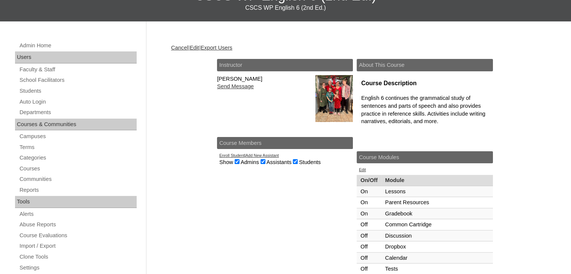
click at [261, 155] on link "Add New Assistant" at bounding box center [262, 155] width 33 height 5
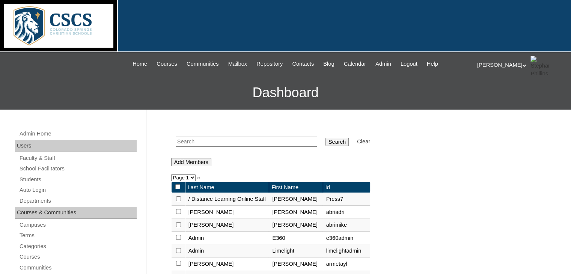
click at [219, 140] on input "text" at bounding box center [247, 142] width 142 height 10
type input "[PERSON_NAME]"
click at [325, 139] on input "Search" at bounding box center [336, 142] width 23 height 8
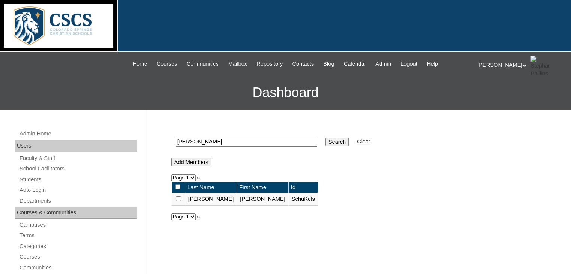
click at [178, 199] on input "checkbox" at bounding box center [178, 198] width 5 height 5
checkbox input "true"
click at [191, 162] on input "Add Members" at bounding box center [191, 162] width 40 height 8
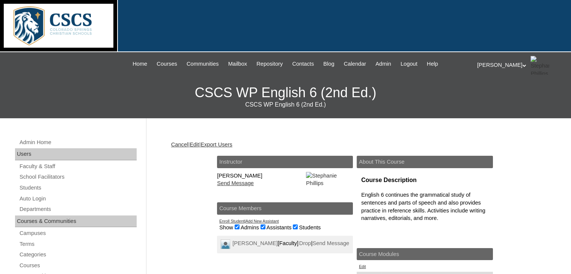
click at [263, 223] on link "Add New Assistant" at bounding box center [262, 221] width 33 height 5
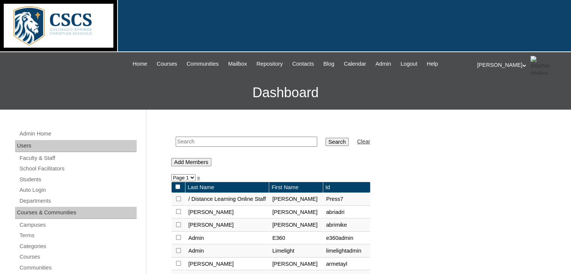
click at [213, 142] on input "text" at bounding box center [247, 142] width 142 height 10
type input "james"
click at [325, 139] on input "Search" at bounding box center [336, 142] width 23 height 8
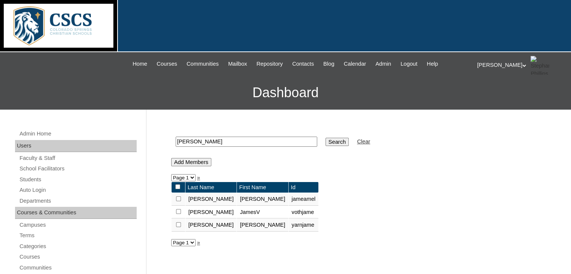
click at [177, 198] on input "checkbox" at bounding box center [178, 198] width 5 height 5
checkbox input "true"
click at [208, 160] on input "Add Members" at bounding box center [191, 162] width 40 height 8
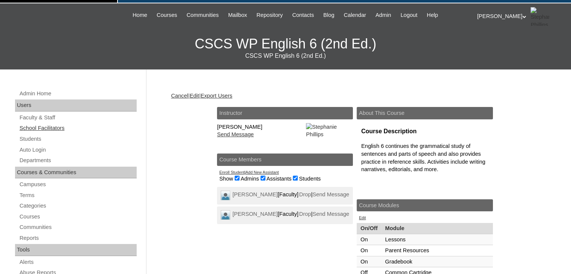
scroll to position [51, 0]
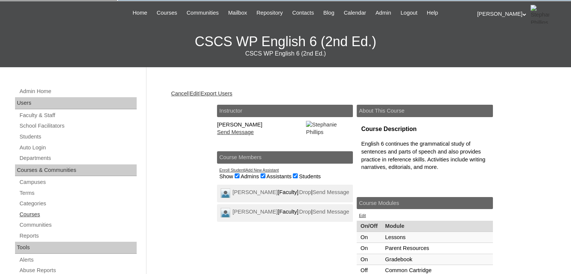
click at [36, 212] on link "Courses" at bounding box center [78, 214] width 118 height 9
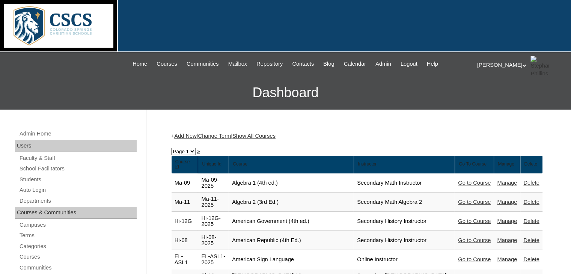
scroll to position [62, 0]
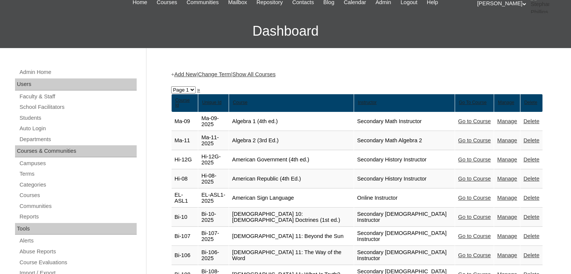
click at [275, 72] on link "Show All Courses" at bounding box center [253, 74] width 43 height 6
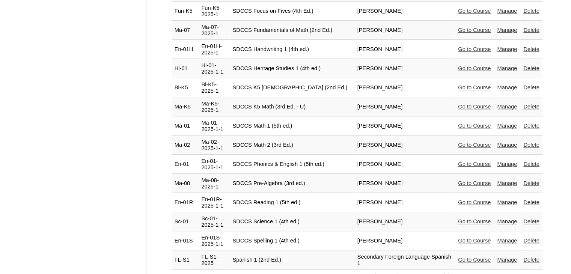
scroll to position [3342, 0]
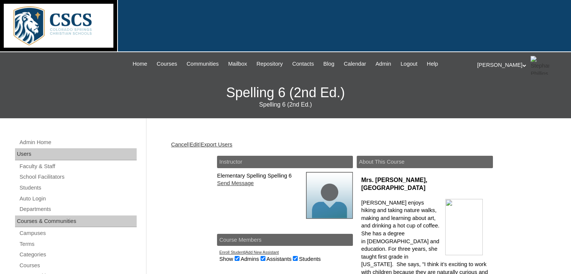
click at [199, 147] on link "Edit" at bounding box center [194, 145] width 9 height 6
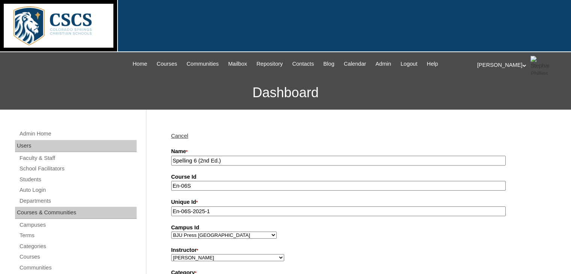
click at [173, 159] on input "Spelling 6 (2nd Ed.)" at bounding box center [338, 161] width 334 height 10
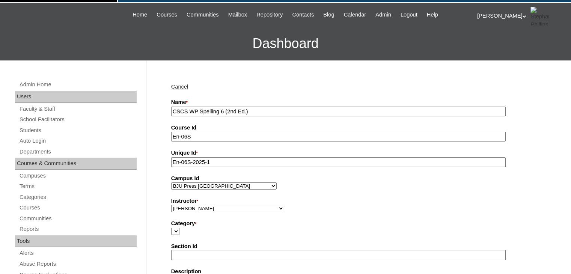
scroll to position [52, 0]
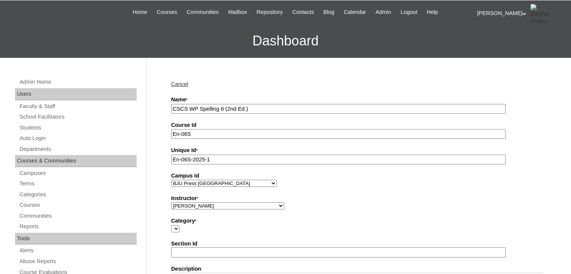
type input "CSCS WP Spelling 6 (2nd Ed.)"
click at [195, 202] on select "[PERSON_NAME], E360 Admin, Limelight [PERSON_NAME], [PERSON_NAME], [PERSON_NAME…" at bounding box center [227, 205] width 113 height 7
select select "59456"
click at [171, 202] on select "[PERSON_NAME], E360 Admin, Limelight [PERSON_NAME], [PERSON_NAME], [PERSON_NAME…" at bounding box center [227, 205] width 113 height 7
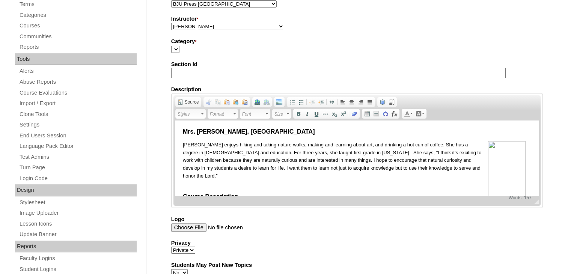
scroll to position [286, 0]
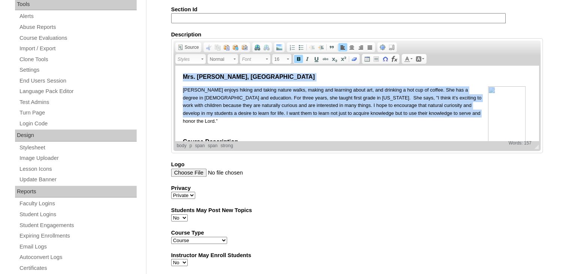
drag, startPoint x: 212, startPoint y: 121, endPoint x: 342, endPoint y: 130, distance: 129.8
click at [175, 66] on html "Mrs. Andrea Hall, BS Mrs. Hall enjoys hiking and taking nature walks, making an…" at bounding box center [356, 124] width 363 height 116
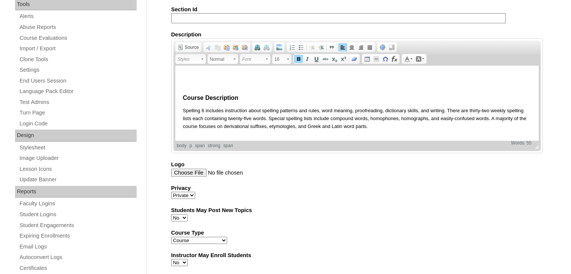
click at [180, 96] on html "​ Course Description Spelling 6 includes instruction about spelling patterns an…" at bounding box center [356, 102] width 363 height 72
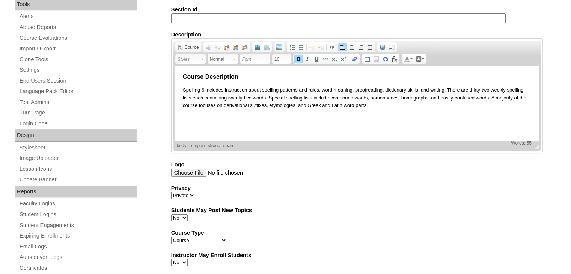
scroll to position [474, 0]
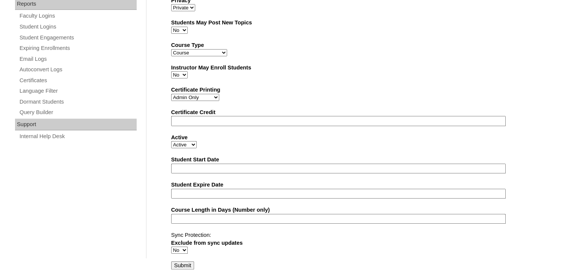
click at [180, 261] on input "Submit" at bounding box center [182, 265] width 23 height 8
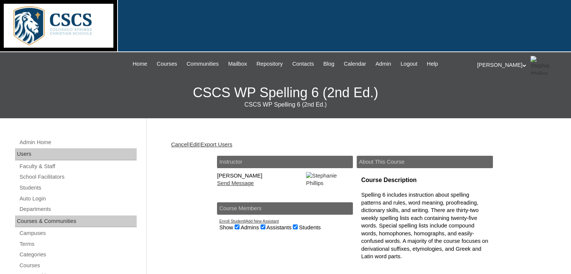
scroll to position [75, 0]
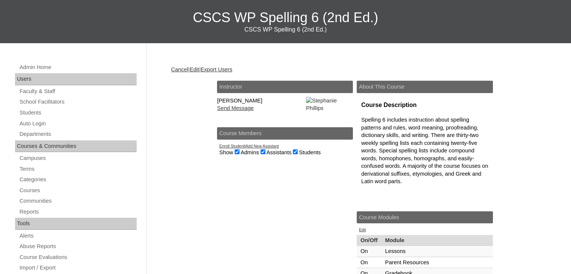
click at [269, 148] on link "Add New Assistant" at bounding box center [262, 146] width 33 height 5
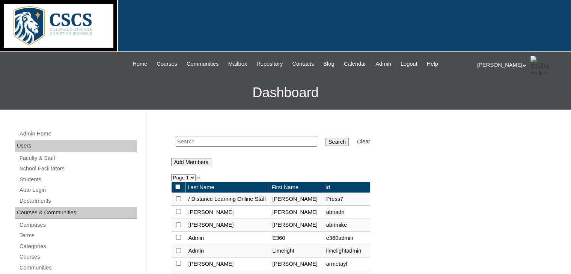
click at [245, 142] on input "text" at bounding box center [247, 142] width 142 height 10
type input "schuman"
click at [325, 138] on input "Search" at bounding box center [336, 142] width 23 height 8
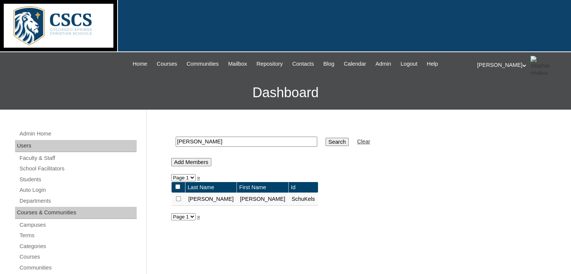
click at [176, 193] on td at bounding box center [179, 199] width 14 height 13
click at [177, 199] on input "checkbox" at bounding box center [178, 198] width 5 height 5
checkbox input "true"
click at [191, 160] on input "Add Members" at bounding box center [191, 162] width 40 height 8
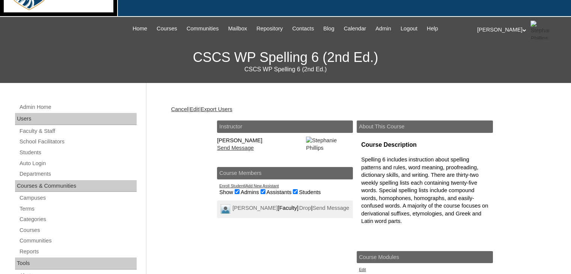
scroll to position [36, 0]
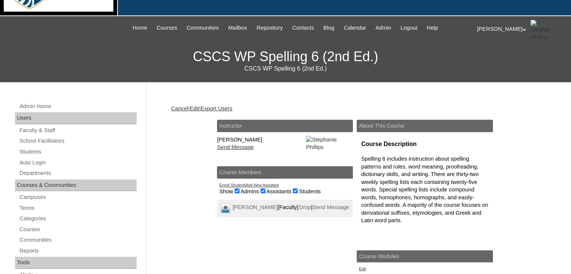
click at [253, 187] on link "Add New Assistant" at bounding box center [262, 185] width 33 height 5
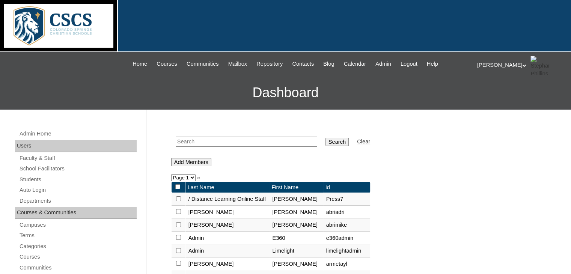
click at [236, 143] on input "text" at bounding box center [247, 142] width 142 height 10
type input "[PERSON_NAME]"
click at [325, 142] on input "Search" at bounding box center [336, 142] width 23 height 8
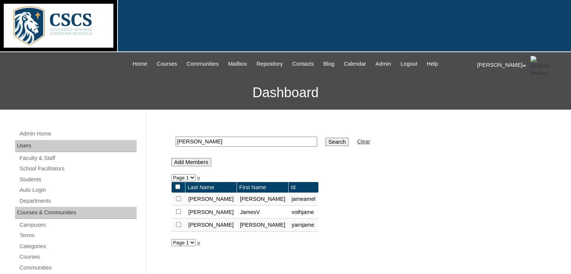
click at [177, 199] on input "checkbox" at bounding box center [178, 198] width 5 height 5
checkbox input "true"
click at [194, 160] on input "Add Members" at bounding box center [191, 162] width 40 height 8
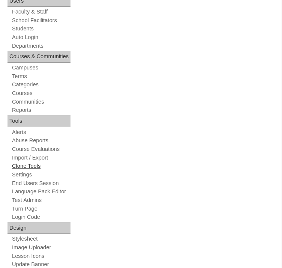
scroll to position [190, 1]
click at [22, 97] on link "Courses" at bounding box center [39, 93] width 59 height 7
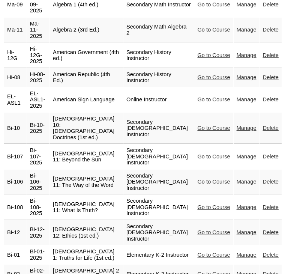
scroll to position [652, 0]
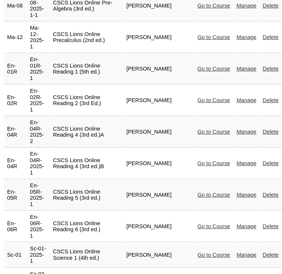
scroll to position [2487, 0]
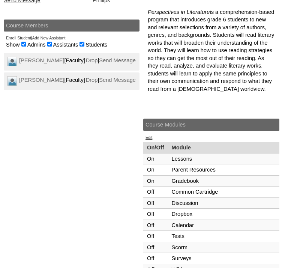
scroll to position [691, 0]
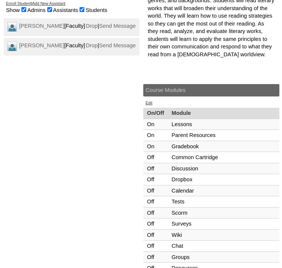
click at [18, 6] on link "Enroll Student" at bounding box center [18, 3] width 25 height 5
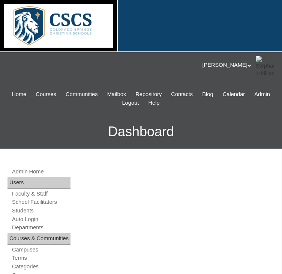
scroll to position [569, 0]
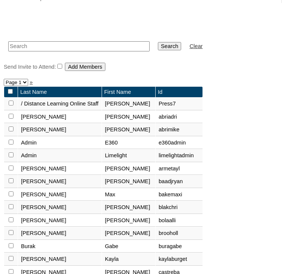
click at [39, 51] on input "text" at bounding box center [79, 46] width 142 height 10
type input "[PERSON_NAME]"
click at [158, 42] on input "Search" at bounding box center [169, 46] width 23 height 8
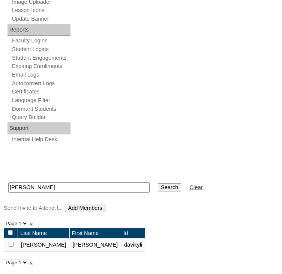
scroll to position [510, 0]
click at [11, 244] on input "checkbox" at bounding box center [11, 244] width 5 height 5
checkbox input "true"
click at [99, 206] on input "Add Members" at bounding box center [85, 208] width 40 height 8
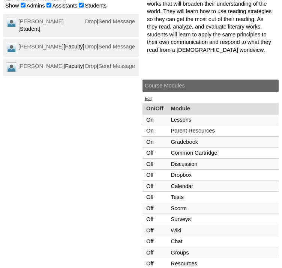
scroll to position [695, 1]
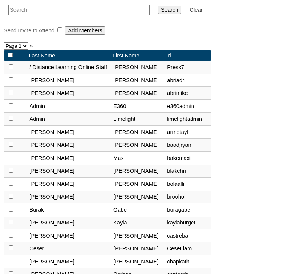
scroll to position [631, 0]
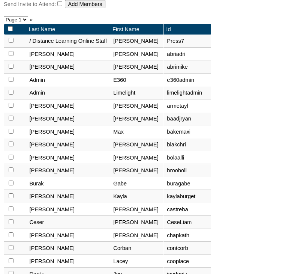
type input "[PERSON_NAME]"
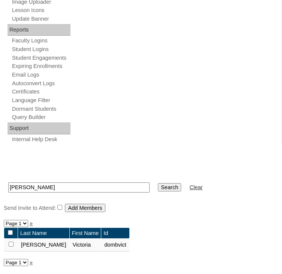
scroll to position [509, 0]
click at [11, 244] on input "checkbox" at bounding box center [11, 244] width 5 height 5
checkbox input "true"
click at [158, 185] on input "Search" at bounding box center [169, 187] width 23 height 8
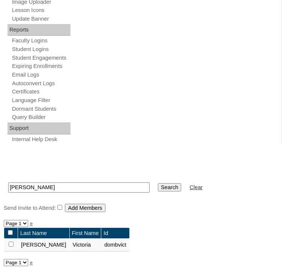
click at [12, 243] on input "checkbox" at bounding box center [11, 244] width 5 height 5
checkbox input "true"
click at [93, 206] on input "Add Members" at bounding box center [85, 208] width 40 height 8
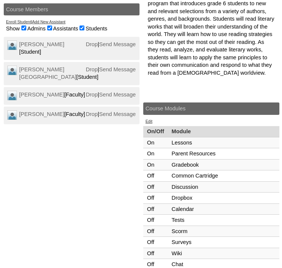
scroll to position [673, 0]
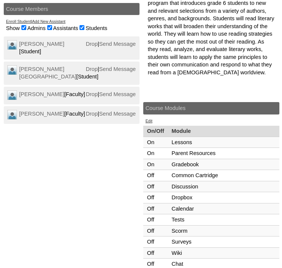
click at [27, 24] on link "Enroll Student" at bounding box center [18, 21] width 25 height 5
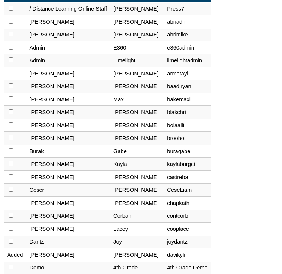
scroll to position [664, 0]
type input "[PERSON_NAME]"
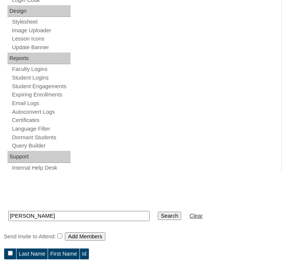
scroll to position [482, 0]
drag, startPoint x: 37, startPoint y: 216, endPoint x: 9, endPoint y: 214, distance: 28.2
click at [9, 214] on input "[PERSON_NAME]" at bounding box center [79, 216] width 142 height 10
type input "garen"
click at [158, 212] on input "Search" at bounding box center [169, 216] width 23 height 8
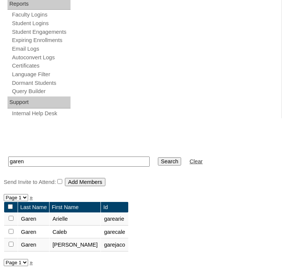
scroll to position [536, 0]
click at [11, 221] on input "checkbox" at bounding box center [11, 218] width 5 height 5
checkbox input "true"
click at [87, 180] on input "Add Members" at bounding box center [85, 182] width 40 height 8
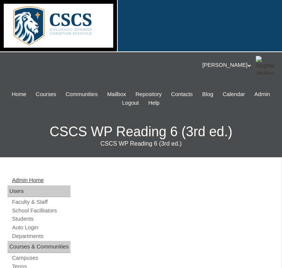
click at [71, 180] on link "Admin Home" at bounding box center [40, 180] width 59 height 7
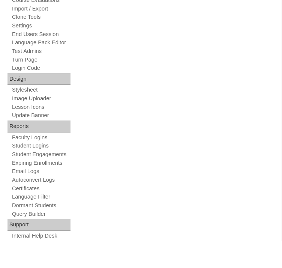
scroll to position [383, 0]
